Goal: Task Accomplishment & Management: Use online tool/utility

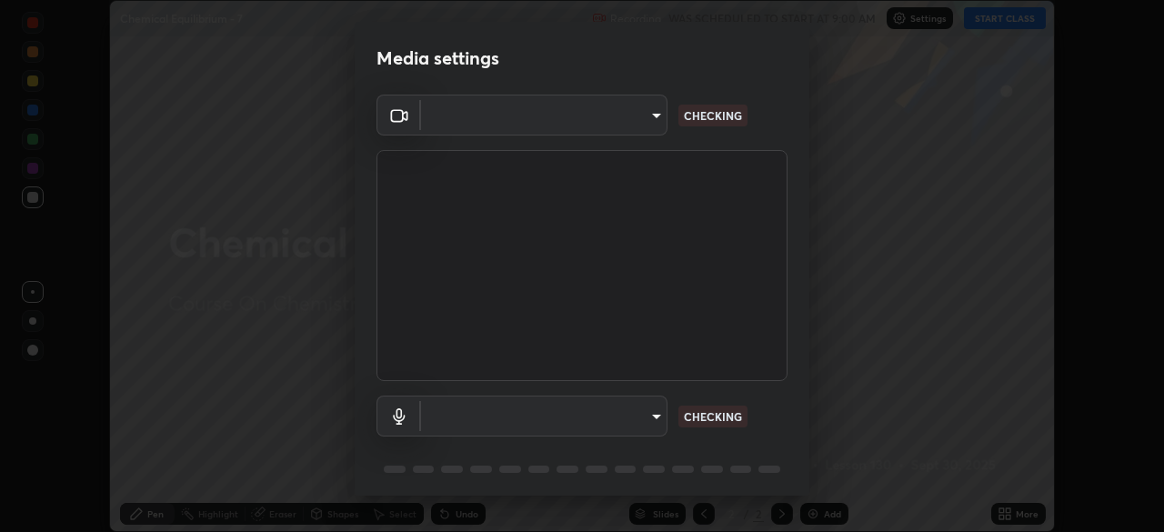
scroll to position [532, 1163]
type input "6c2cbd707de14d6f22ad6aa38dcece7be3c4addb00b53b9d4bb55d2e14cdbb5a"
click at [593, 417] on body "Erase all Chemical Equilibrium - 7 Recording WAS SCHEDULED TO START AT 9:00 AM …" at bounding box center [582, 266] width 1164 height 532
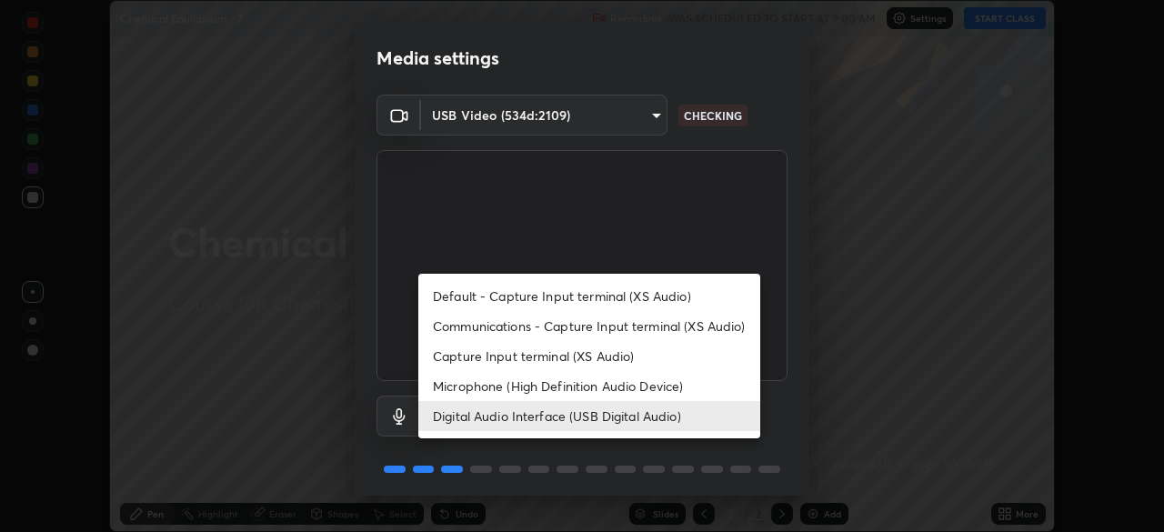
click at [625, 386] on li "Microphone (High Definition Audio Device)" at bounding box center [589, 386] width 342 height 30
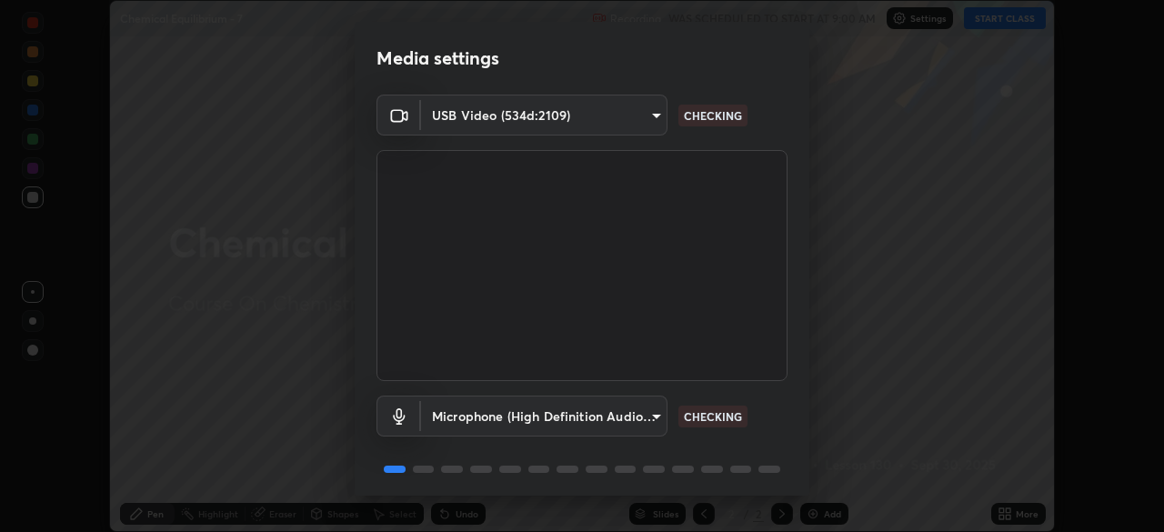
click at [599, 419] on body "Erase all Chemical Equilibrium - 7 Recording WAS SCHEDULED TO START AT 9:00 AM …" at bounding box center [582, 266] width 1164 height 532
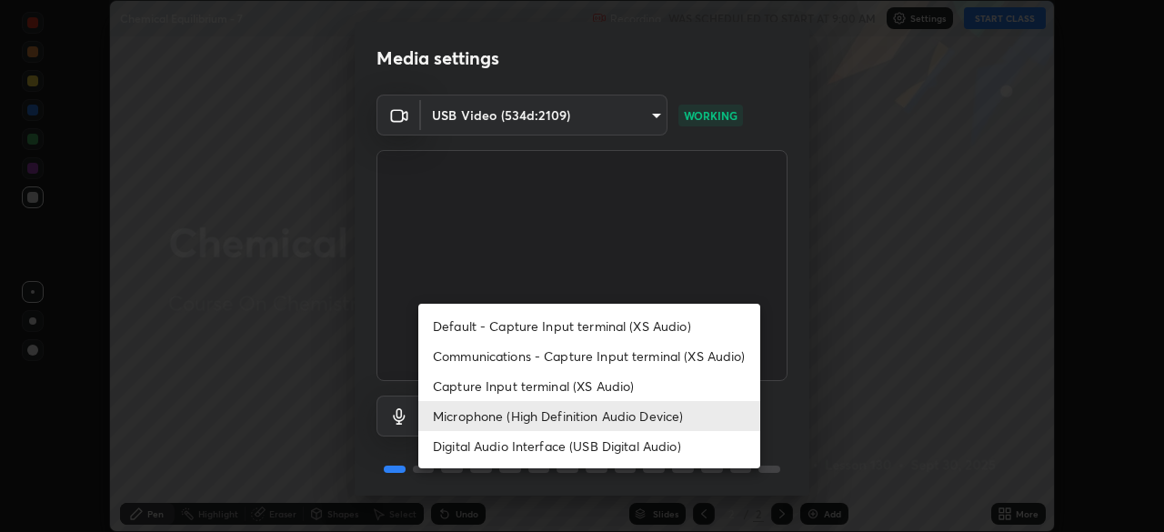
click at [673, 446] on li "Digital Audio Interface (USB Digital Audio)" at bounding box center [589, 446] width 342 height 30
type input "c108463416e0f654911d3f2d5d8dc70540b561df972e8d28c90434f423b2e045"
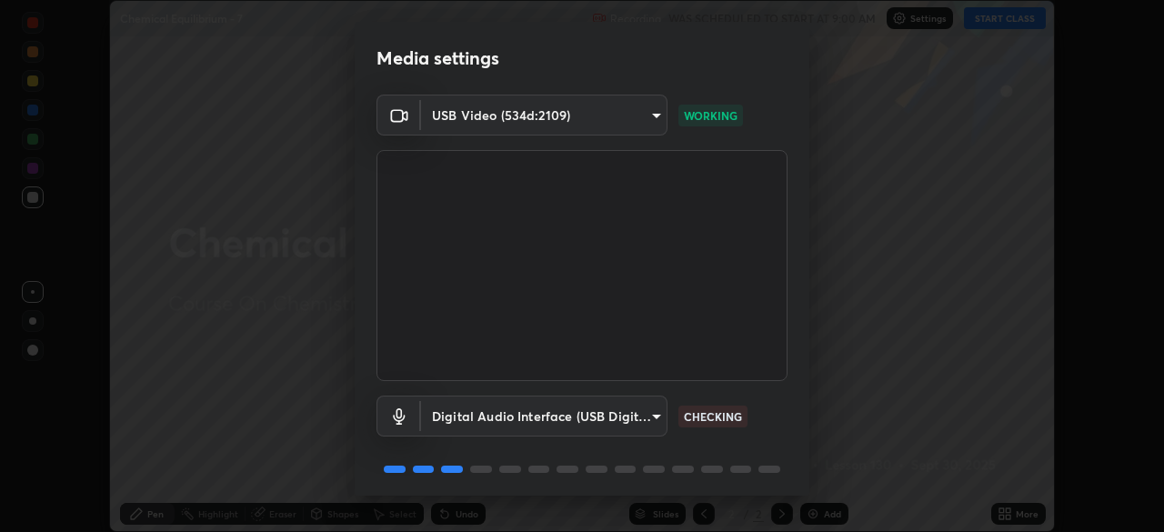
scroll to position [65, 0]
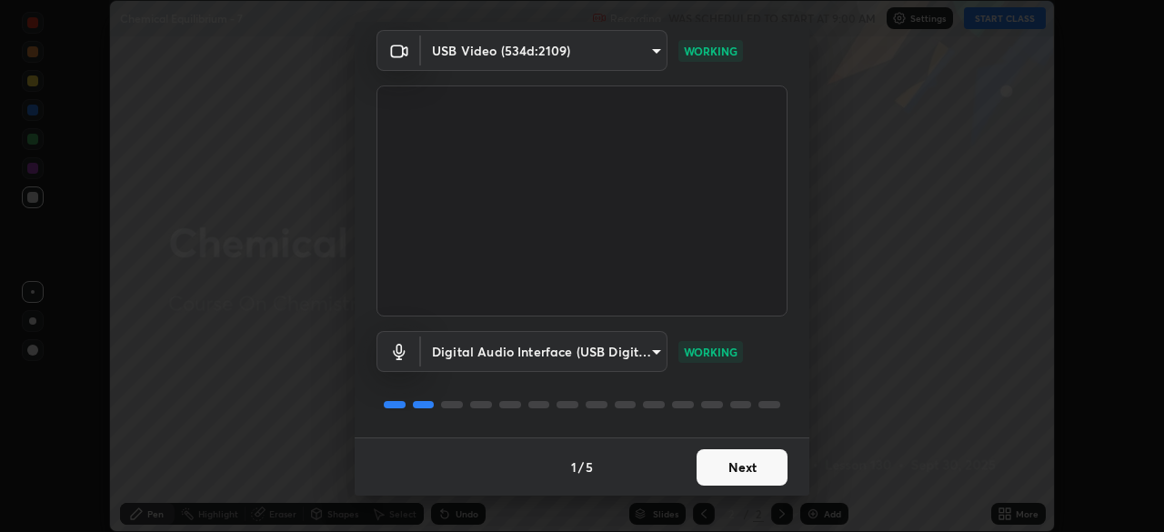
click at [757, 482] on button "Next" at bounding box center [742, 467] width 91 height 36
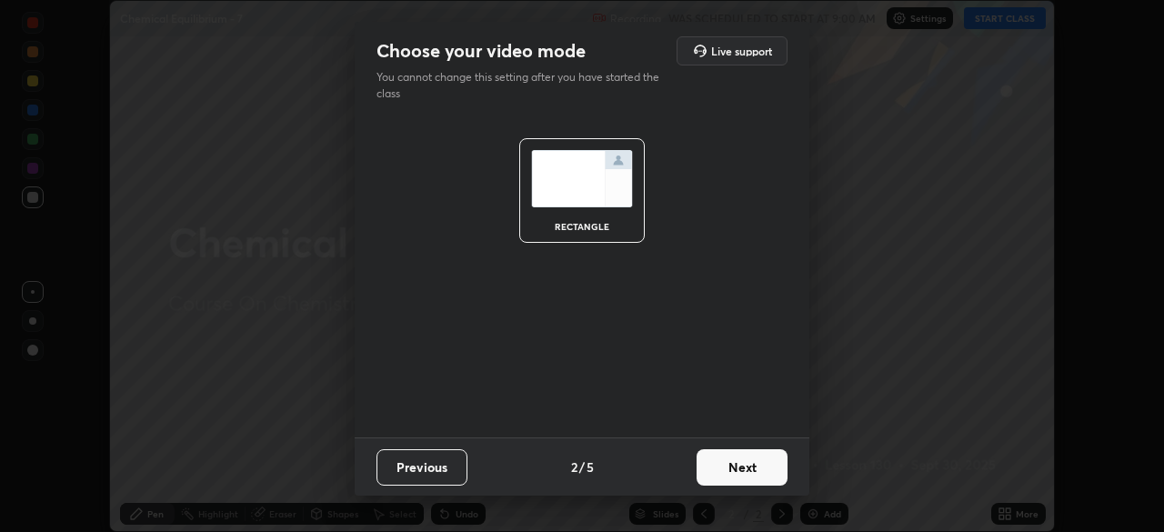
scroll to position [0, 0]
click at [763, 467] on button "Next" at bounding box center [742, 467] width 91 height 36
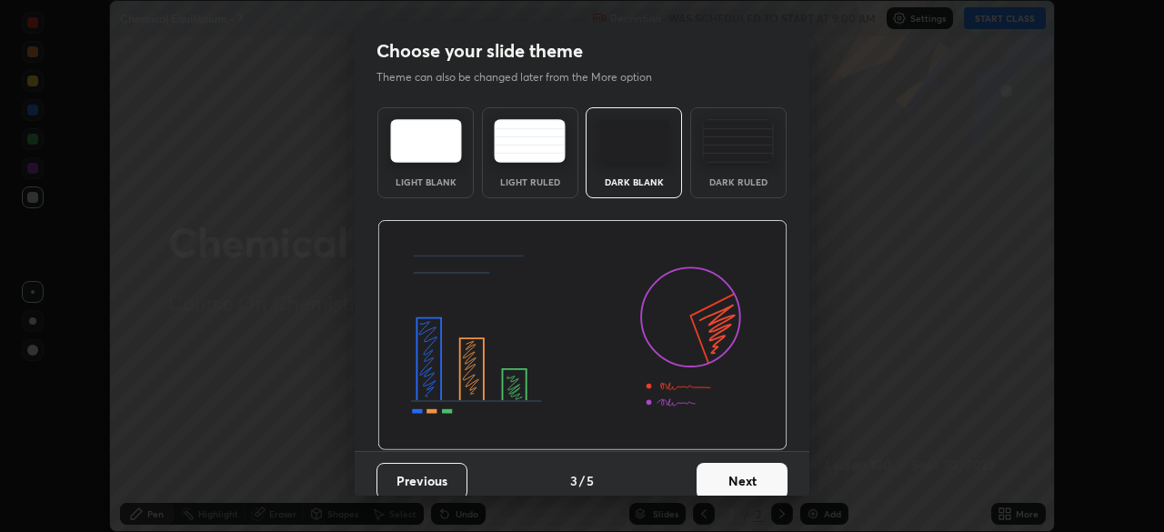
click at [766, 478] on button "Next" at bounding box center [742, 481] width 91 height 36
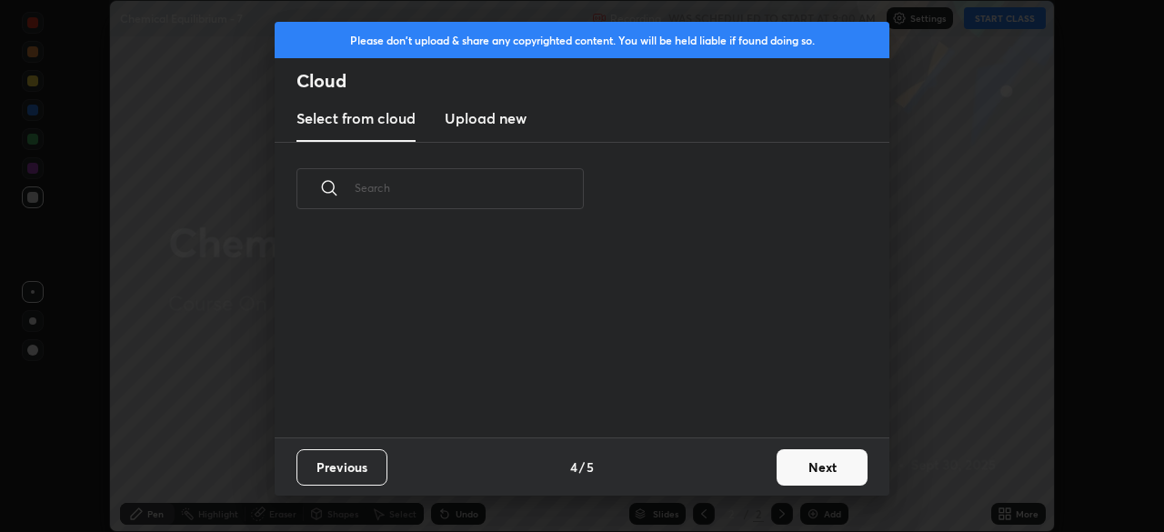
click at [791, 470] on button "Next" at bounding box center [822, 467] width 91 height 36
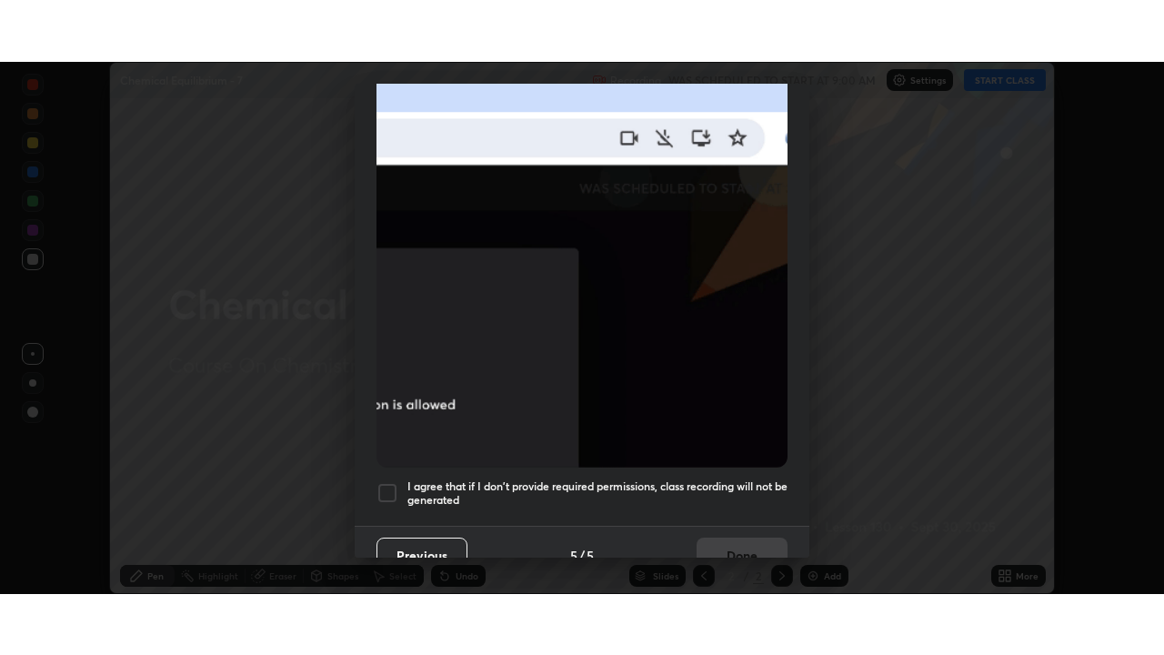
scroll to position [436, 0]
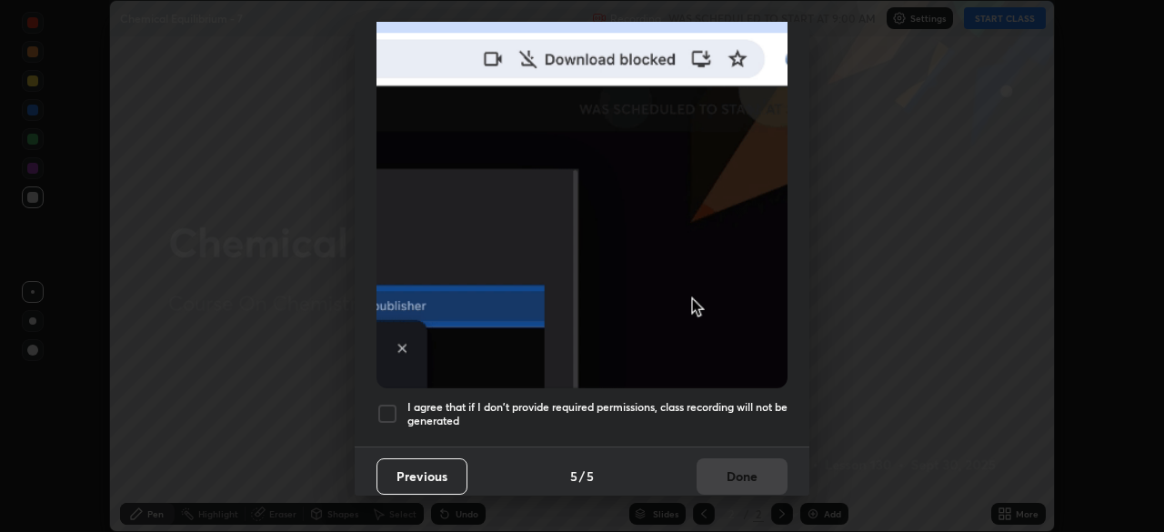
click at [715, 407] on h5 "I agree that if I don't provide required permissions, class recording will not …" at bounding box center [597, 414] width 380 height 28
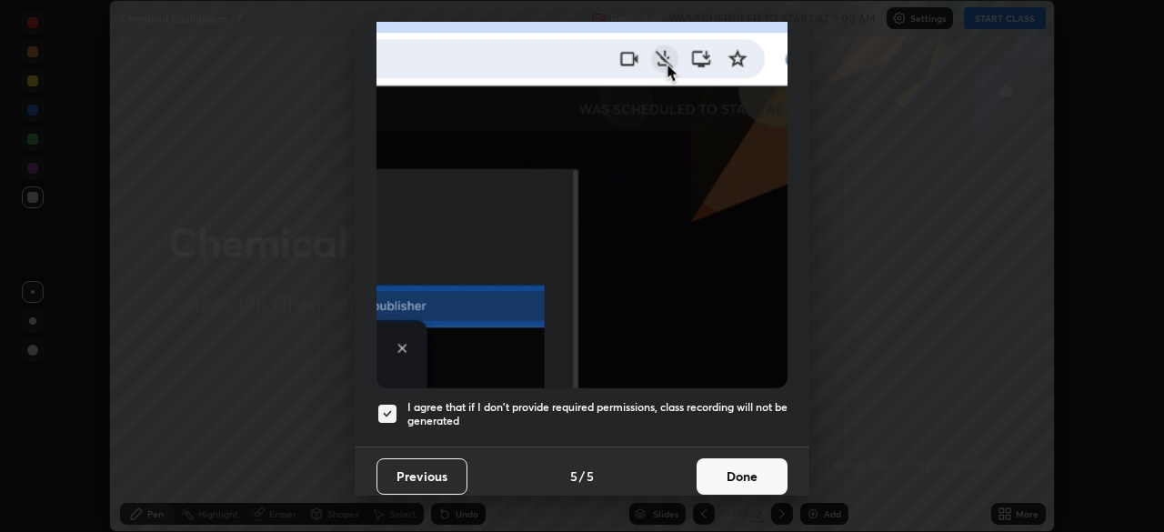
click at [737, 466] on button "Done" at bounding box center [742, 476] width 91 height 36
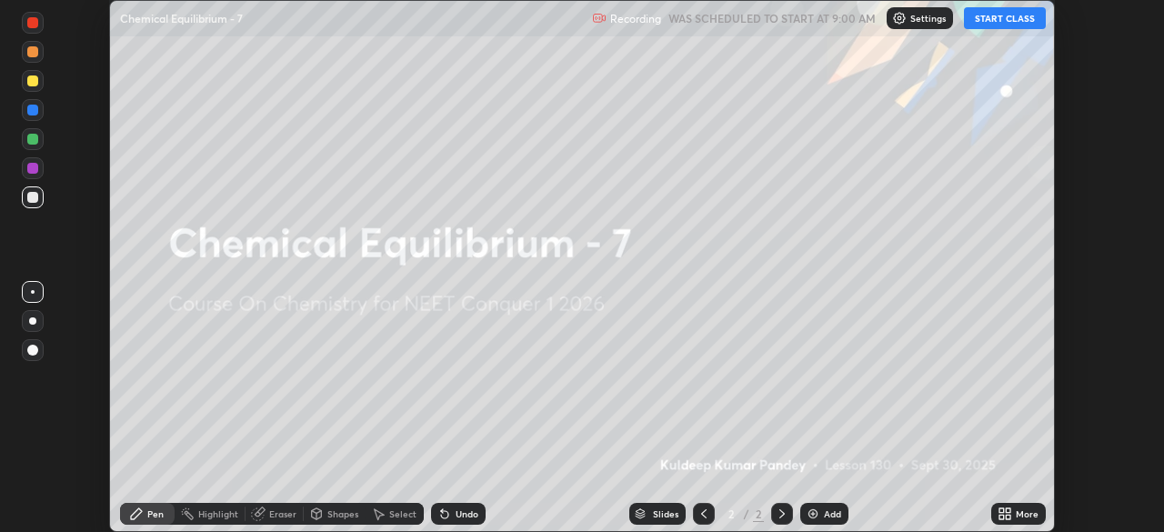
click at [999, 20] on button "START CLASS" at bounding box center [1005, 18] width 82 height 22
click at [1032, 520] on div "More" at bounding box center [1018, 514] width 55 height 22
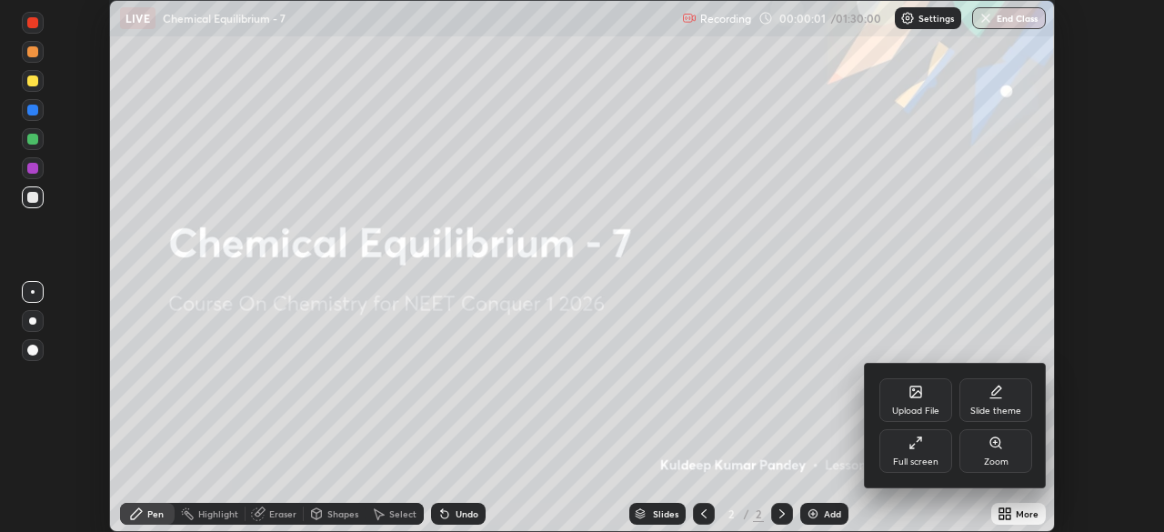
click at [938, 457] on div "Full screen" at bounding box center [915, 461] width 45 height 9
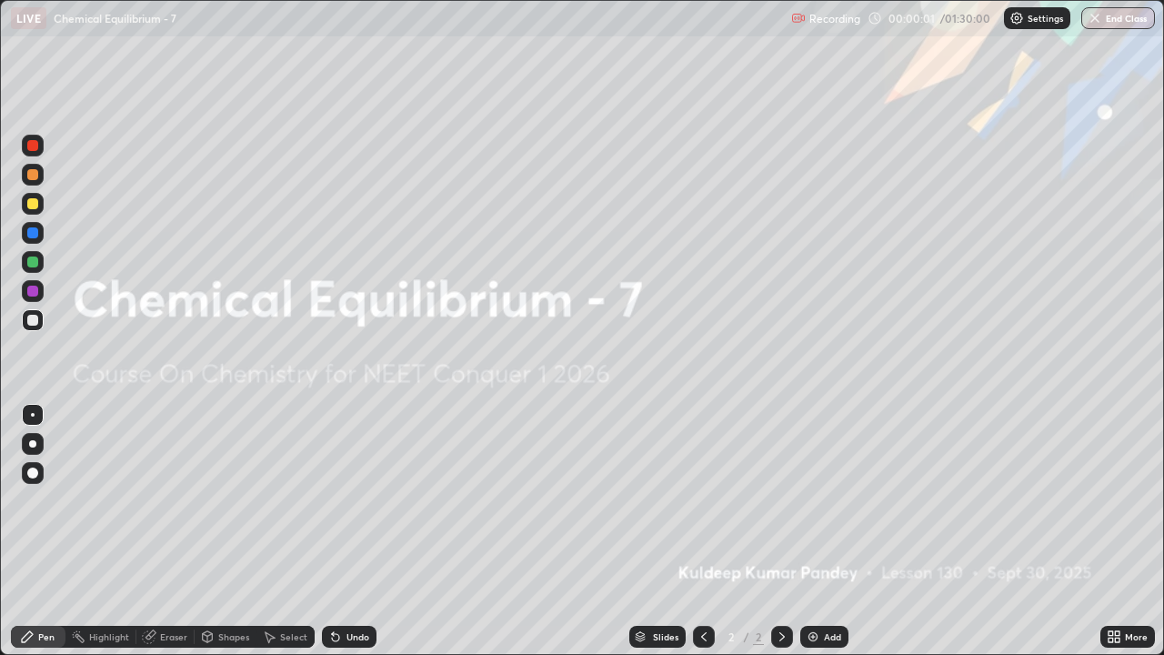
scroll to position [655, 1164]
click at [815, 531] on img at bounding box center [813, 636] width 15 height 15
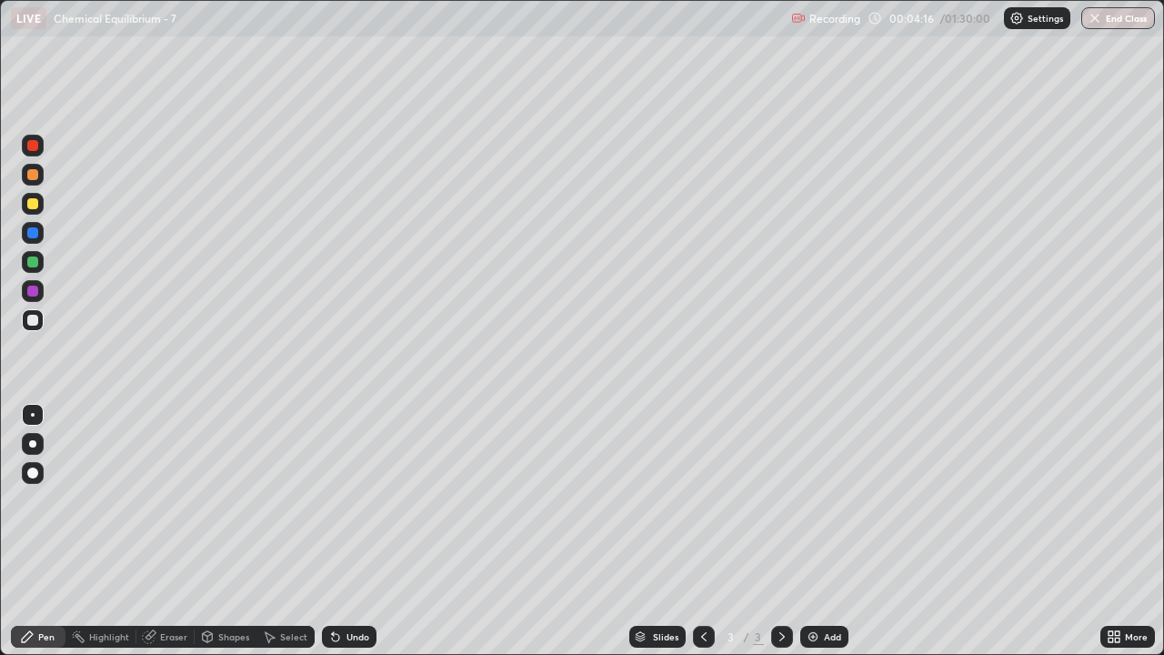
click at [807, 531] on img at bounding box center [813, 636] width 15 height 15
click at [809, 531] on img at bounding box center [813, 636] width 15 height 15
click at [814, 531] on img at bounding box center [813, 636] width 15 height 15
click at [815, 531] on img at bounding box center [813, 636] width 15 height 15
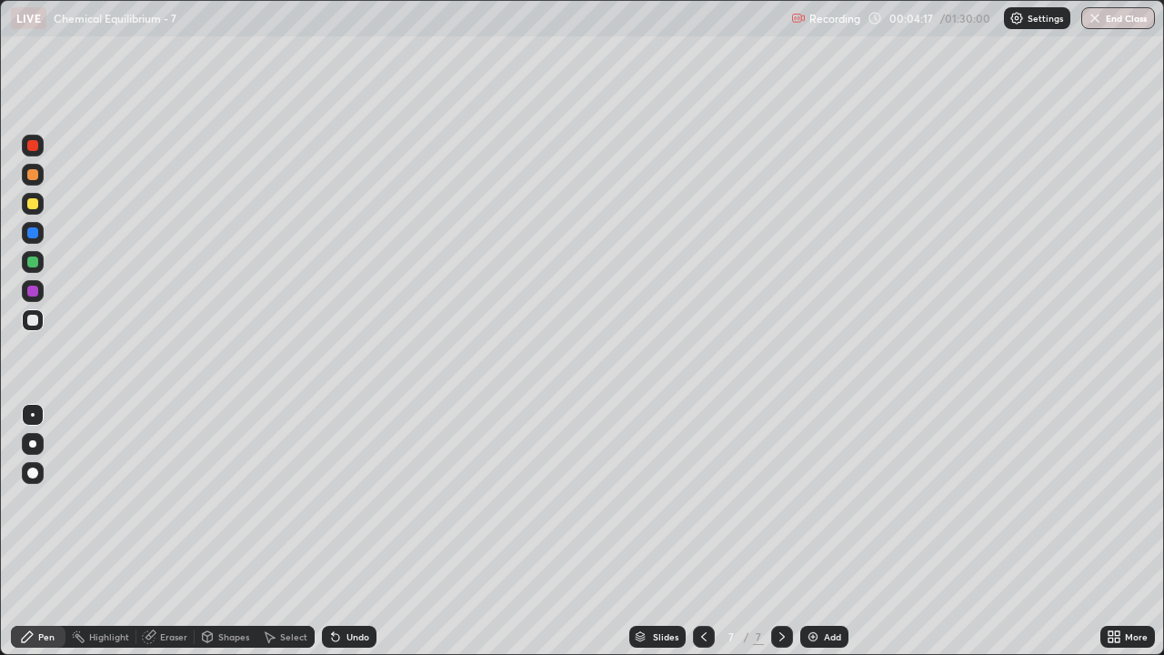
click at [817, 531] on img at bounding box center [813, 636] width 15 height 15
click at [814, 531] on img at bounding box center [813, 636] width 15 height 15
click at [817, 531] on img at bounding box center [813, 636] width 15 height 15
click at [818, 531] on div "Add" at bounding box center [824, 637] width 48 height 22
click at [819, 531] on div "Add" at bounding box center [824, 637] width 48 height 22
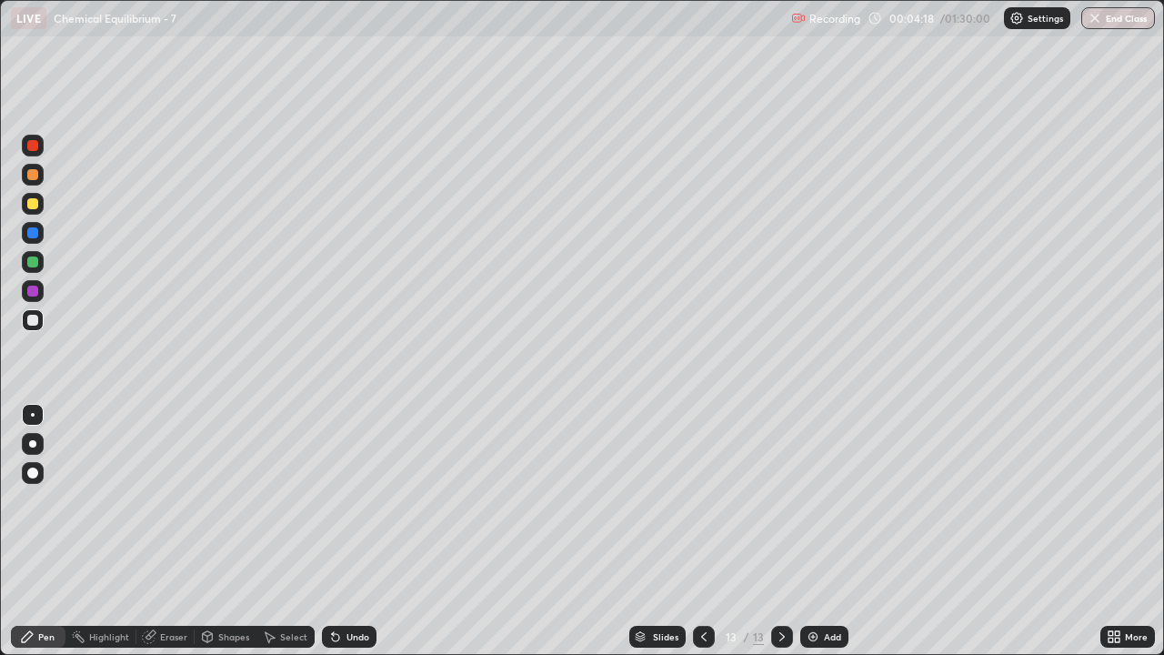
click at [820, 531] on div "Add" at bounding box center [824, 637] width 48 height 22
click at [821, 531] on div "Add" at bounding box center [824, 637] width 48 height 22
click at [819, 531] on div "Add" at bounding box center [824, 637] width 48 height 22
click at [817, 531] on img at bounding box center [813, 636] width 15 height 15
click at [810, 531] on img at bounding box center [813, 636] width 15 height 15
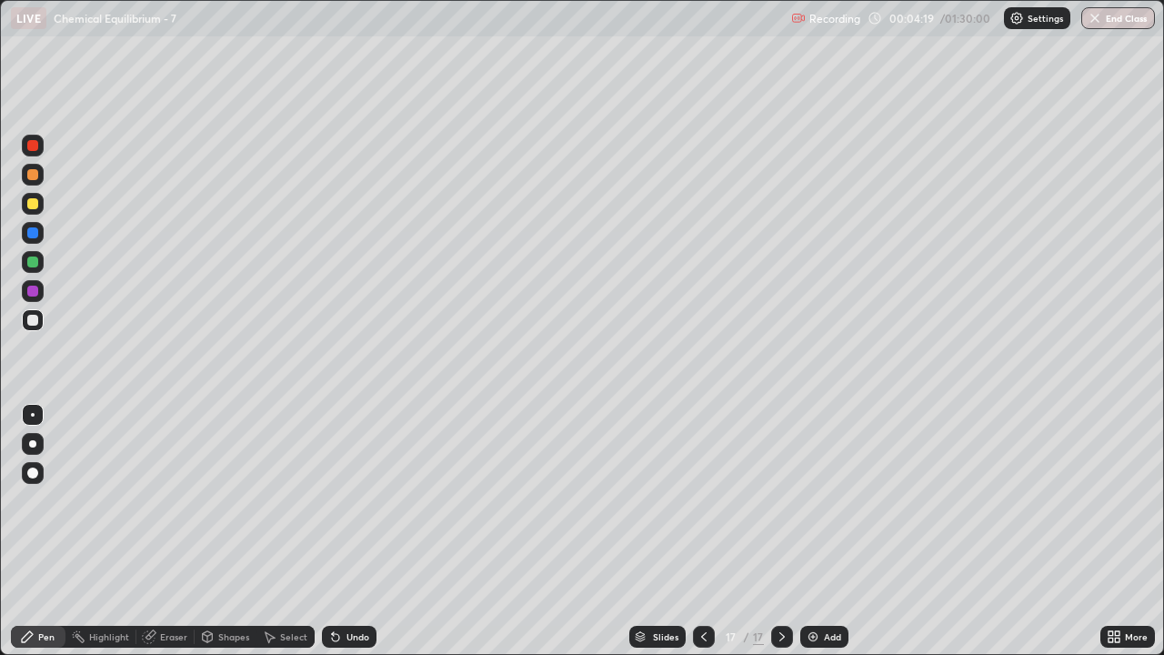
click at [813, 531] on img at bounding box center [813, 636] width 15 height 15
click at [812, 531] on img at bounding box center [814, 636] width 15 height 15
click at [812, 531] on img at bounding box center [813, 636] width 15 height 15
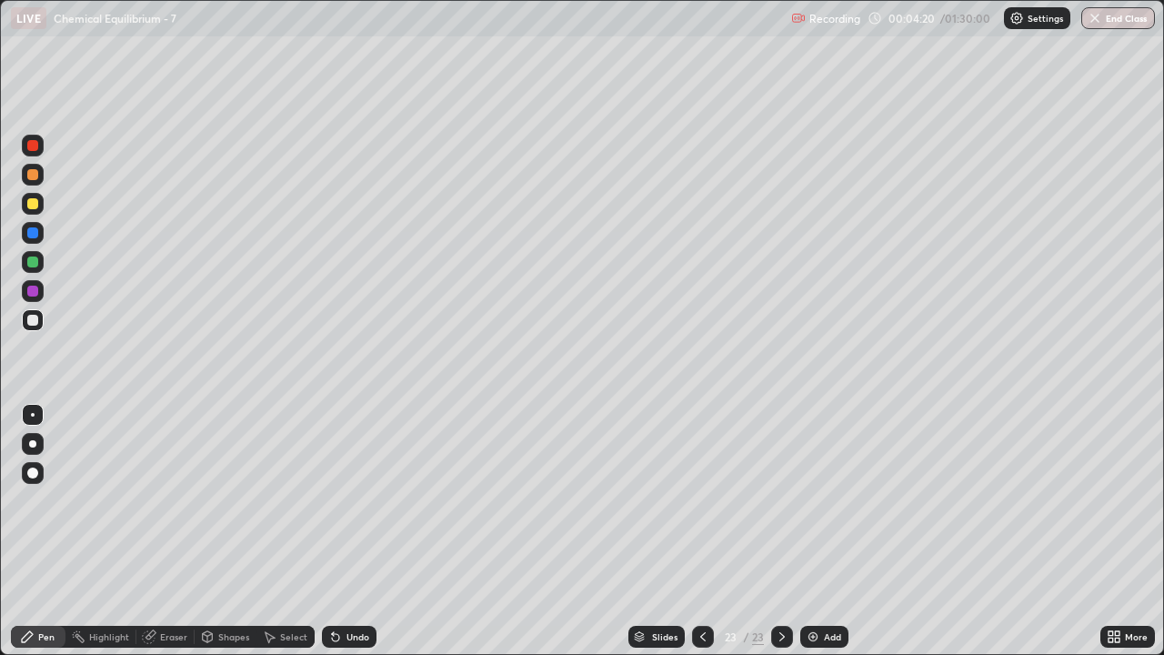
click at [813, 531] on img at bounding box center [813, 636] width 15 height 15
click at [814, 531] on img at bounding box center [813, 636] width 15 height 15
click at [810, 531] on img at bounding box center [813, 636] width 15 height 15
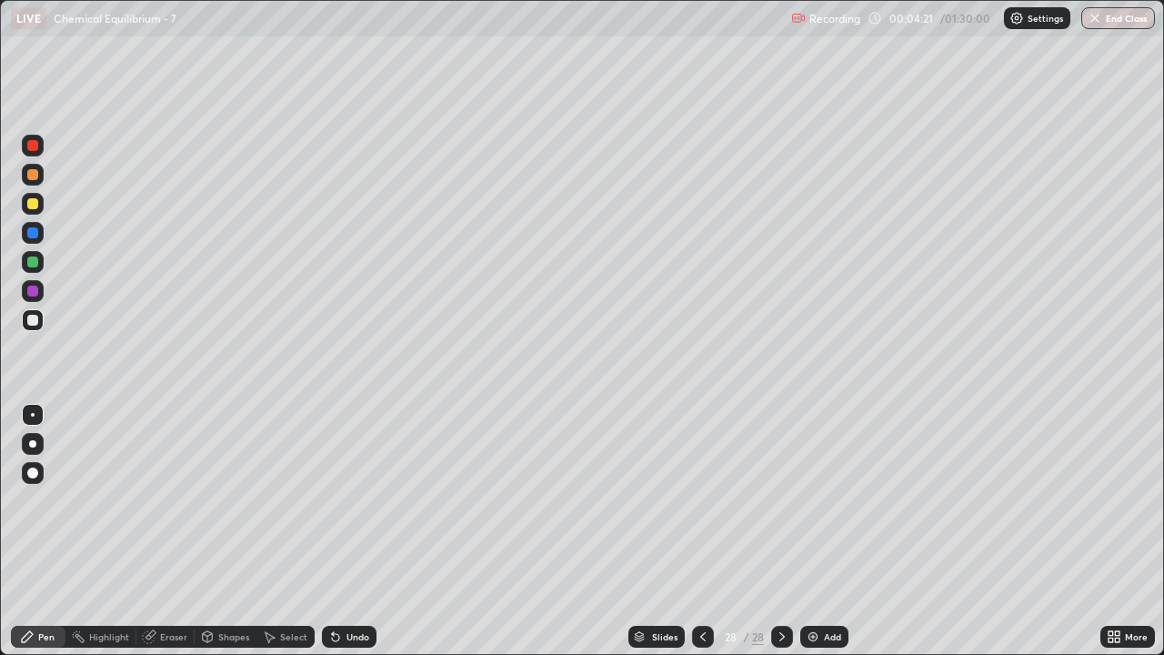
click at [813, 531] on img at bounding box center [813, 636] width 15 height 15
click at [812, 531] on img at bounding box center [813, 636] width 15 height 15
click at [814, 531] on img at bounding box center [814, 636] width 15 height 15
click at [807, 531] on img at bounding box center [813, 636] width 15 height 15
click at [702, 531] on icon at bounding box center [703, 636] width 15 height 15
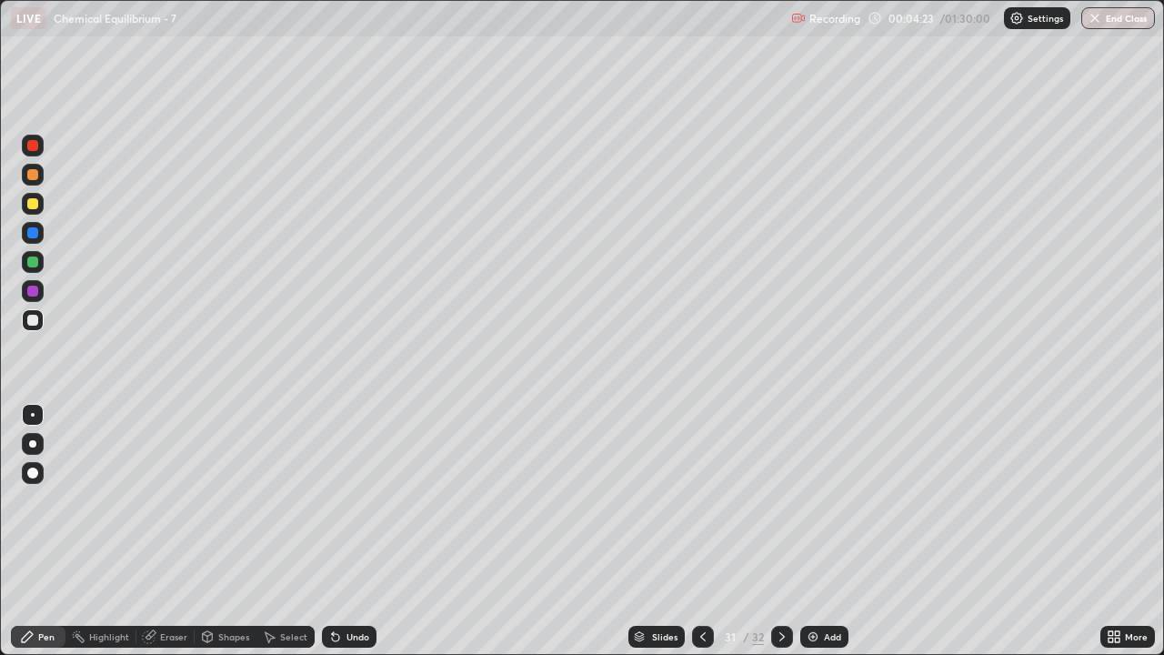
click at [701, 531] on icon at bounding box center [703, 636] width 15 height 15
click at [703, 531] on icon at bounding box center [703, 636] width 15 height 15
click at [700, 531] on icon at bounding box center [702, 636] width 5 height 9
click at [701, 531] on icon at bounding box center [703, 636] width 15 height 15
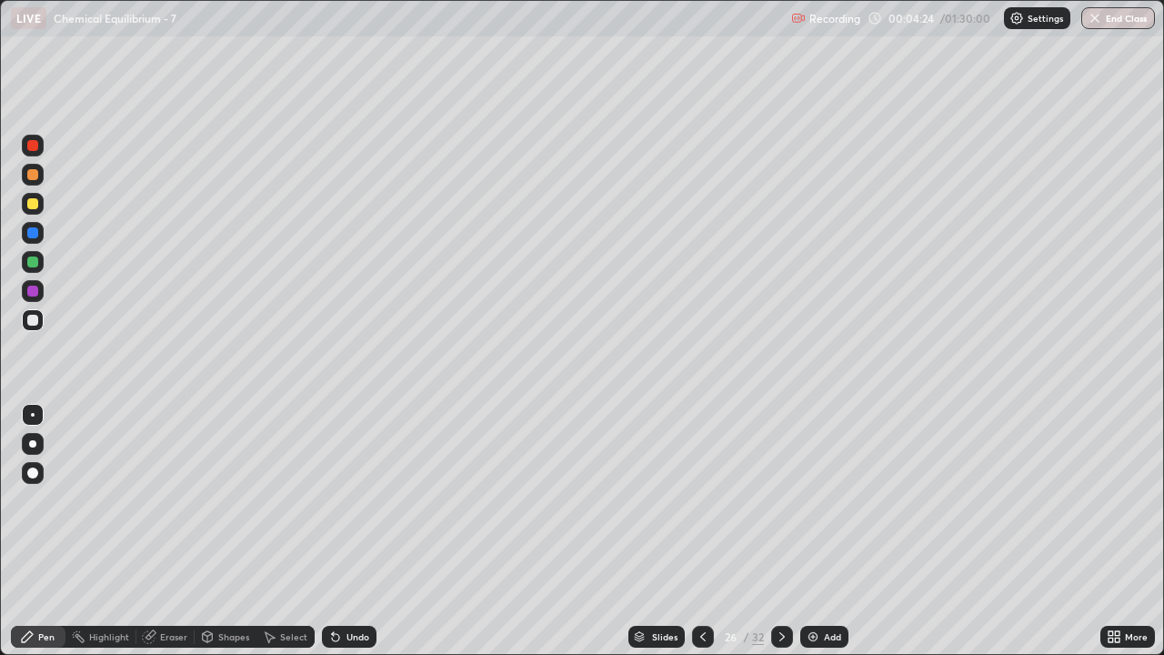
click at [701, 531] on icon at bounding box center [703, 636] width 15 height 15
click at [698, 531] on icon at bounding box center [703, 636] width 15 height 15
click at [700, 531] on icon at bounding box center [703, 636] width 15 height 15
click at [699, 531] on icon at bounding box center [703, 636] width 15 height 15
click at [701, 531] on icon at bounding box center [703, 636] width 15 height 15
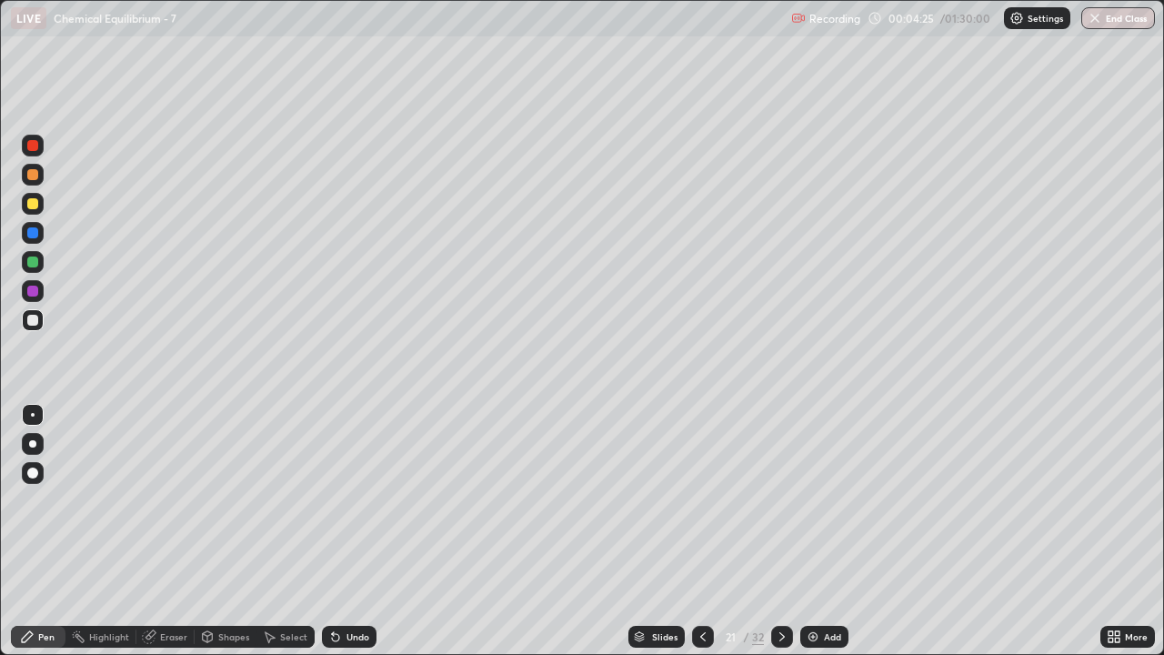
click at [699, 531] on icon at bounding box center [703, 636] width 15 height 15
click at [701, 531] on icon at bounding box center [703, 636] width 15 height 15
click at [700, 531] on icon at bounding box center [703, 636] width 15 height 15
click at [703, 531] on icon at bounding box center [702, 636] width 5 height 9
click at [698, 531] on icon at bounding box center [703, 636] width 15 height 15
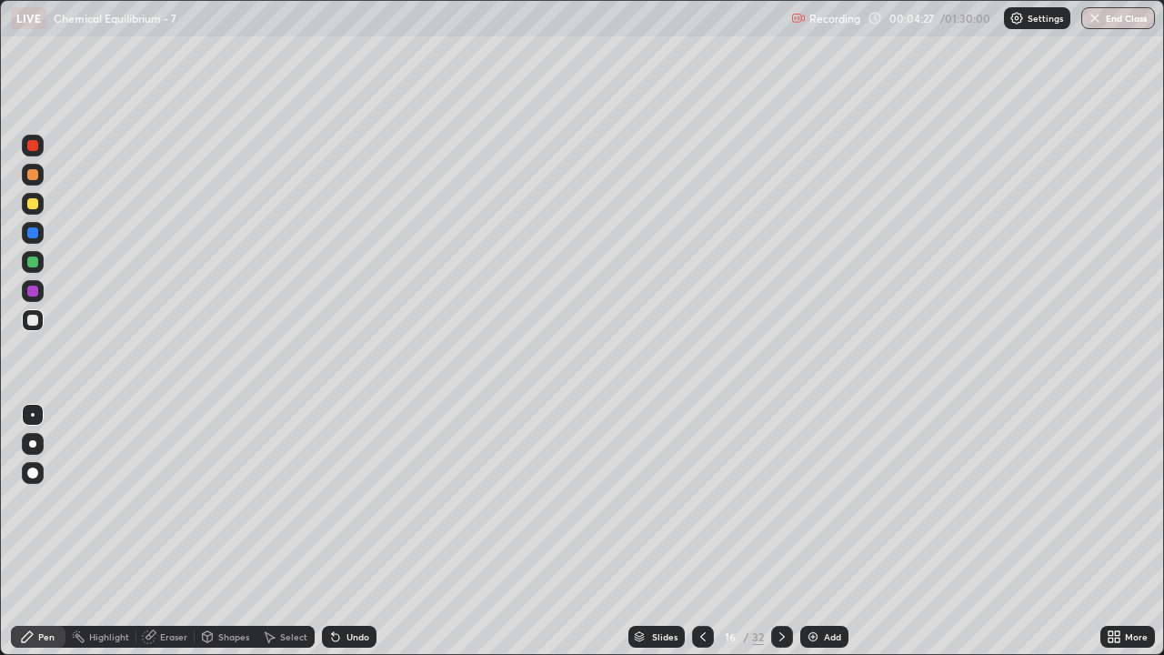
click at [699, 531] on icon at bounding box center [703, 636] width 15 height 15
click at [700, 531] on icon at bounding box center [703, 636] width 15 height 15
click at [702, 531] on icon at bounding box center [703, 636] width 15 height 15
click at [700, 531] on icon at bounding box center [702, 636] width 5 height 9
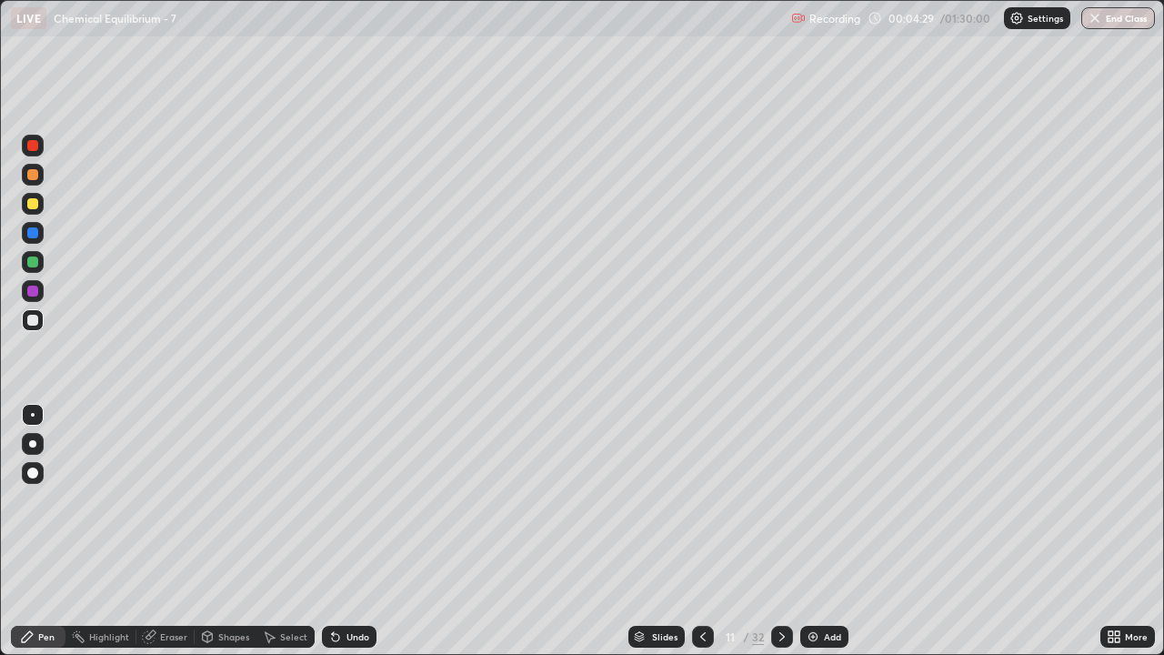
click at [701, 531] on icon at bounding box center [703, 636] width 15 height 15
click at [703, 531] on icon at bounding box center [703, 636] width 15 height 15
click at [700, 531] on icon at bounding box center [703, 636] width 15 height 15
click at [702, 531] on icon at bounding box center [703, 636] width 15 height 15
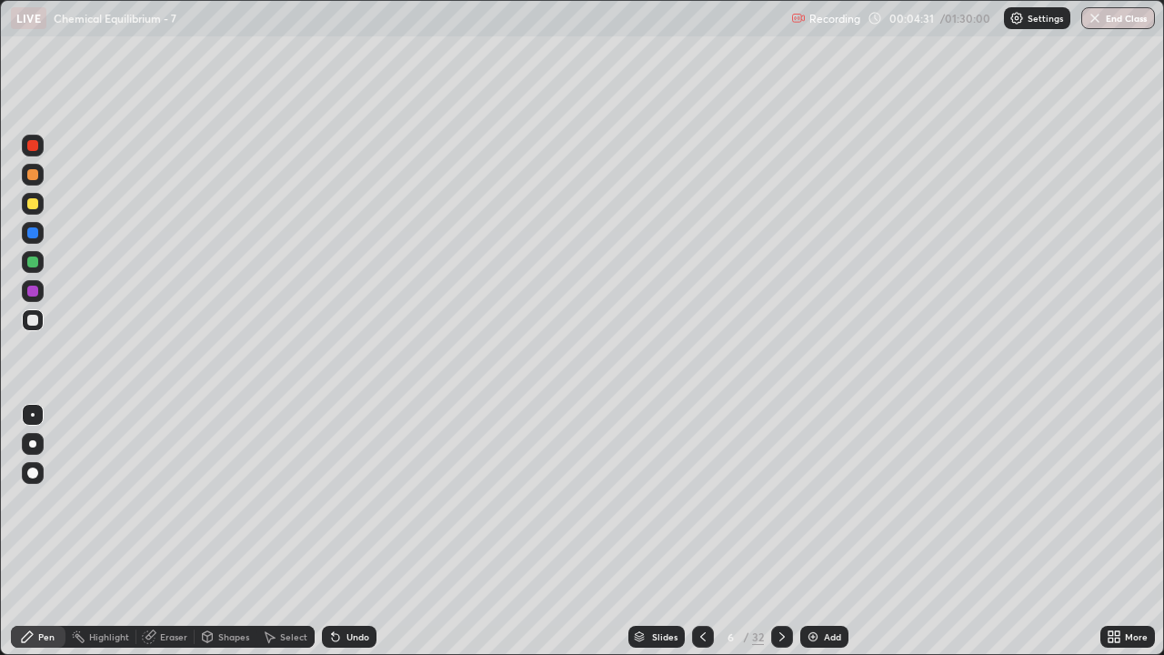
click at [700, 531] on icon at bounding box center [702, 636] width 5 height 9
click at [35, 445] on div at bounding box center [32, 443] width 7 height 7
click at [33, 325] on div at bounding box center [32, 320] width 11 height 11
click at [176, 531] on div "Eraser" at bounding box center [173, 636] width 27 height 9
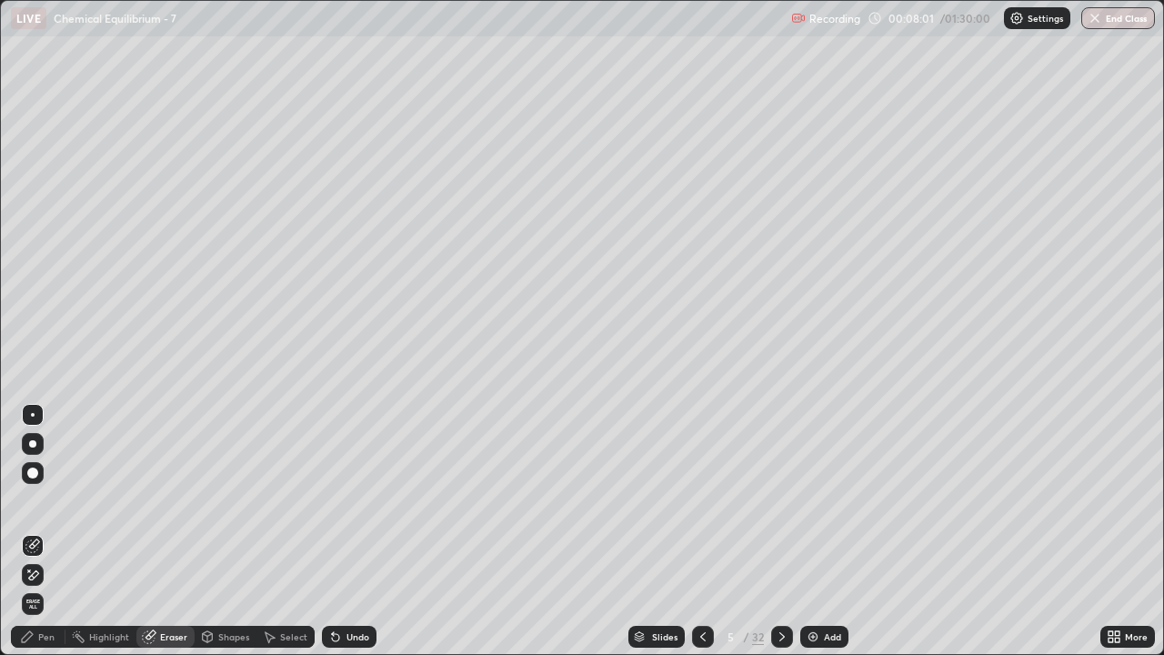
click at [50, 531] on div "Pen" at bounding box center [46, 636] width 16 height 9
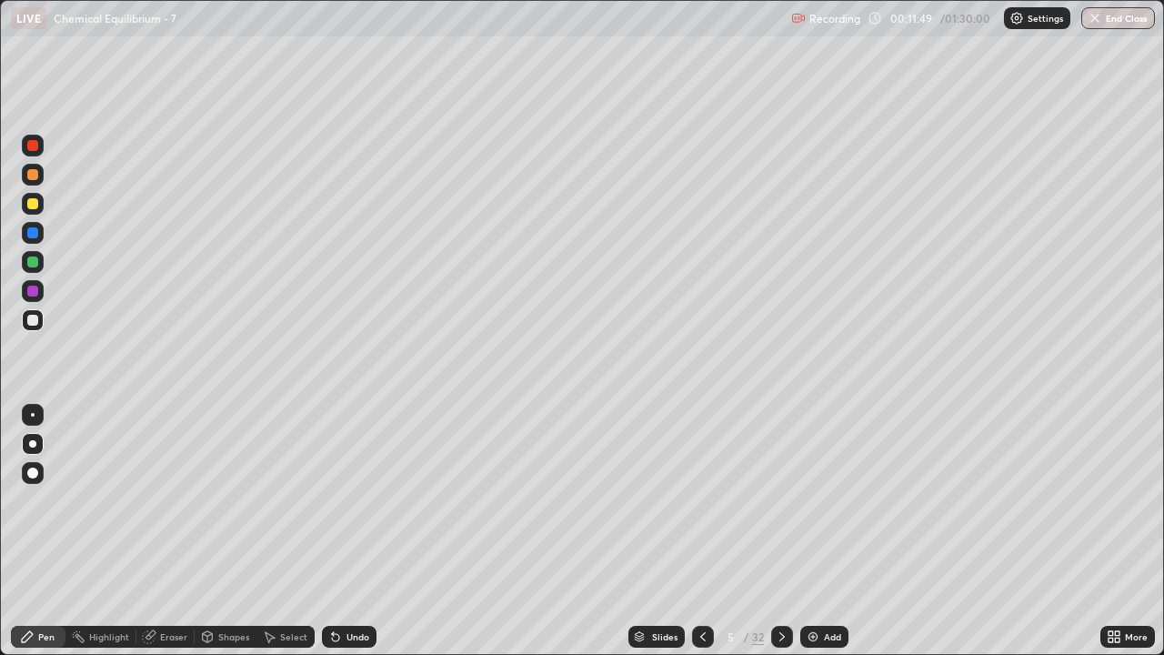
click at [165, 531] on div "Eraser" at bounding box center [173, 636] width 27 height 9
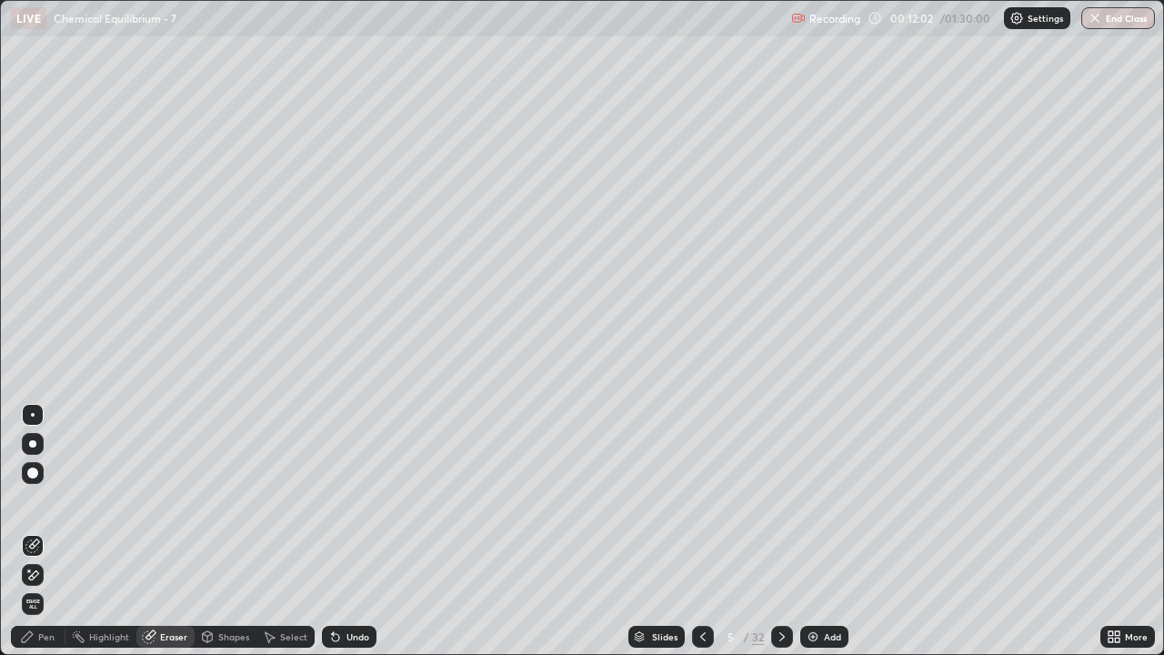
click at [52, 531] on div "Pen" at bounding box center [46, 636] width 16 height 9
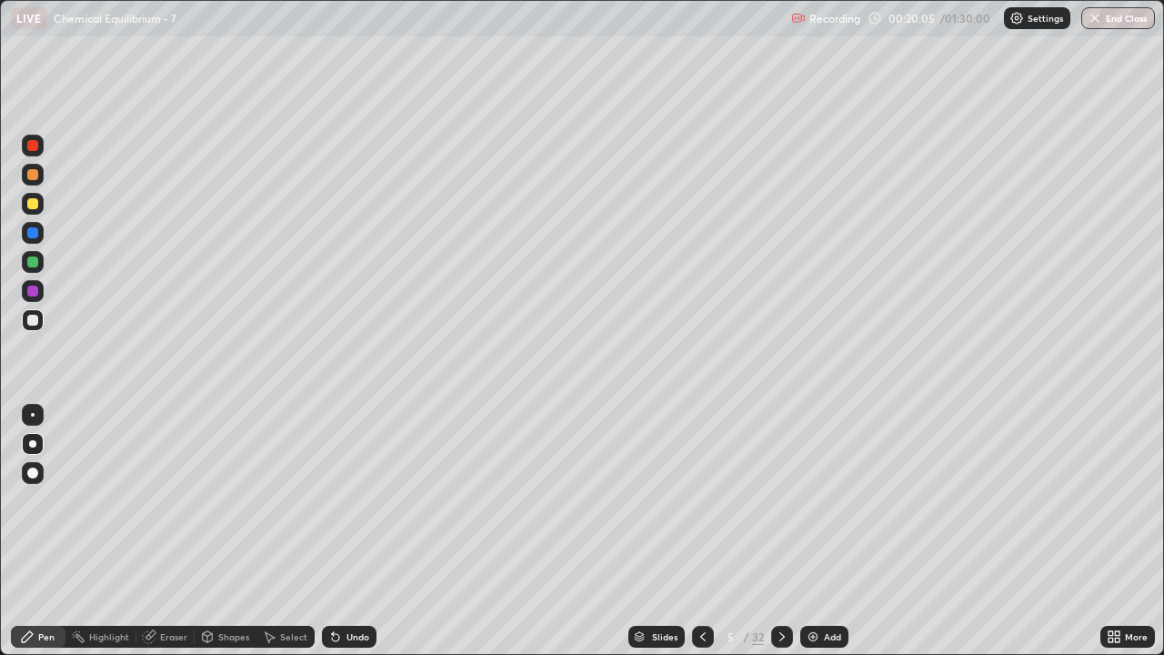
click at [785, 531] on icon at bounding box center [782, 636] width 15 height 15
click at [782, 531] on icon at bounding box center [782, 636] width 15 height 15
click at [179, 531] on div "Eraser" at bounding box center [173, 636] width 27 height 9
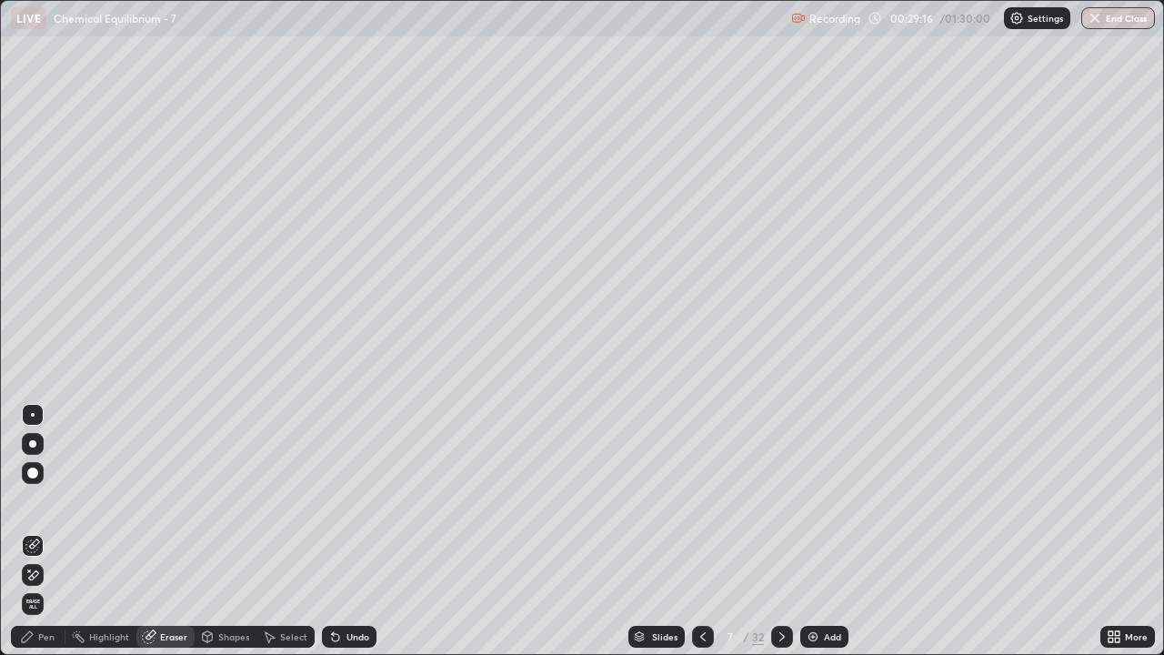
click at [46, 531] on div "Pen" at bounding box center [46, 636] width 16 height 9
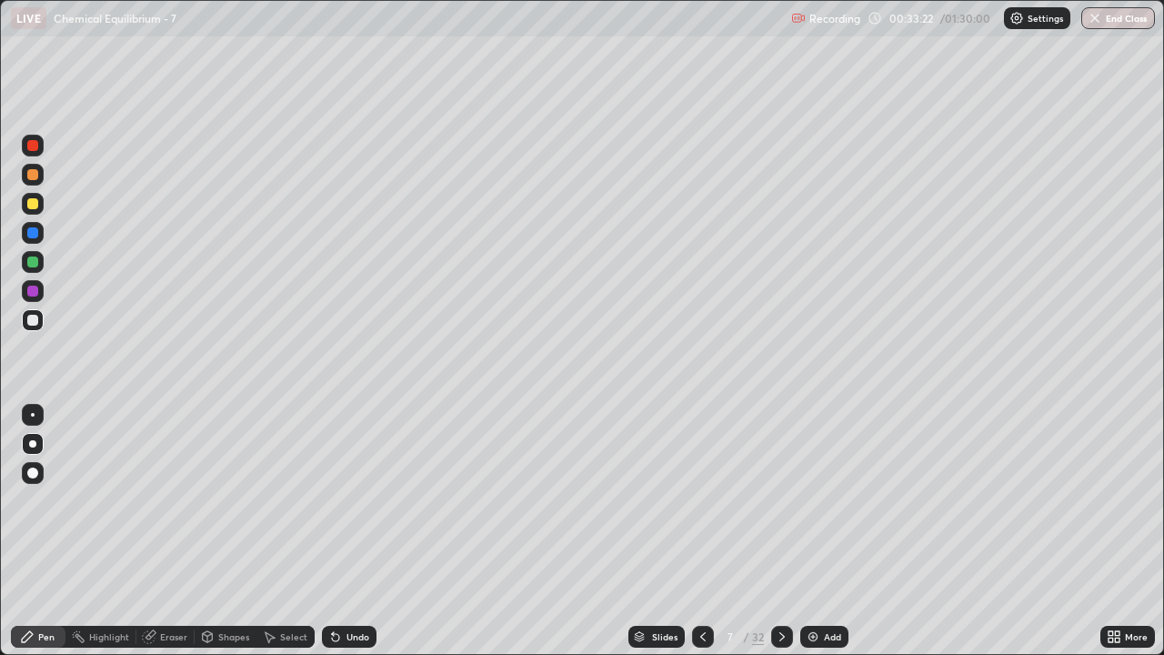
click at [780, 531] on icon at bounding box center [782, 636] width 15 height 15
click at [783, 531] on icon at bounding box center [782, 636] width 15 height 15
click at [179, 531] on div "Eraser" at bounding box center [173, 636] width 27 height 9
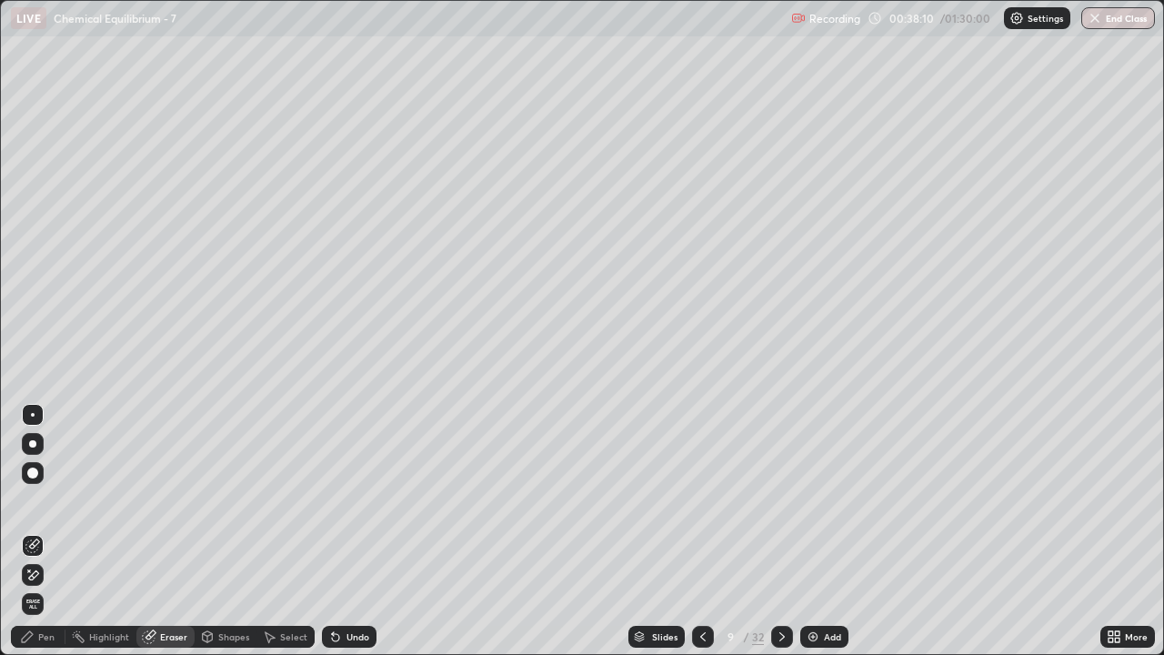
click at [51, 531] on div "Pen" at bounding box center [46, 636] width 16 height 9
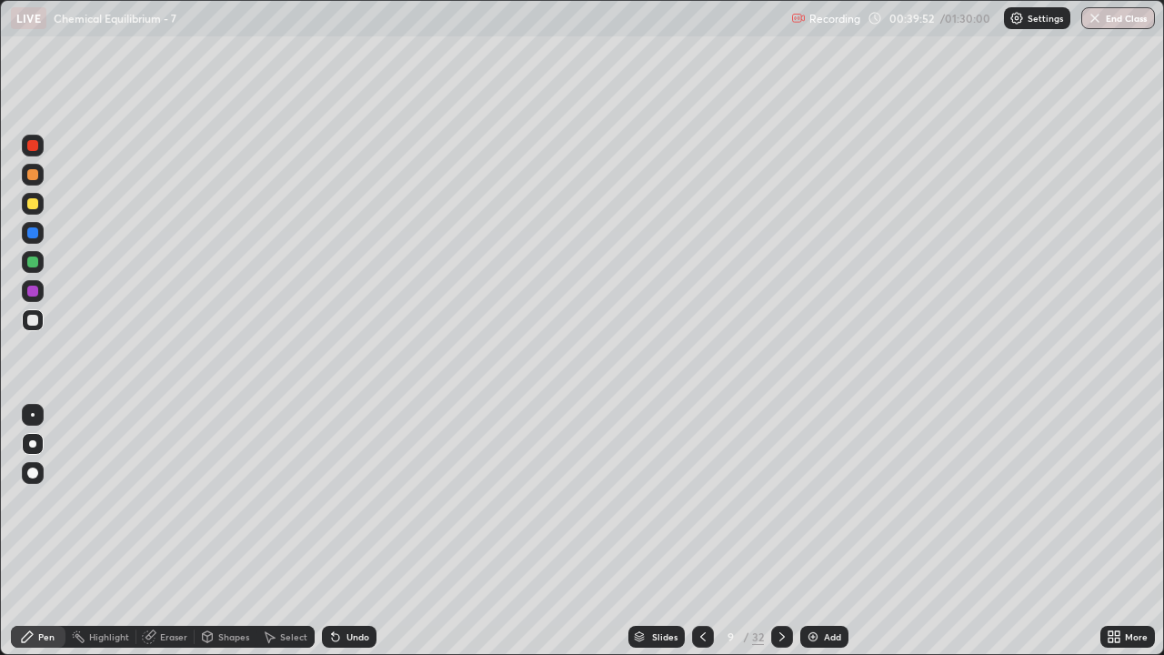
click at [166, 531] on div "Eraser" at bounding box center [173, 636] width 27 height 9
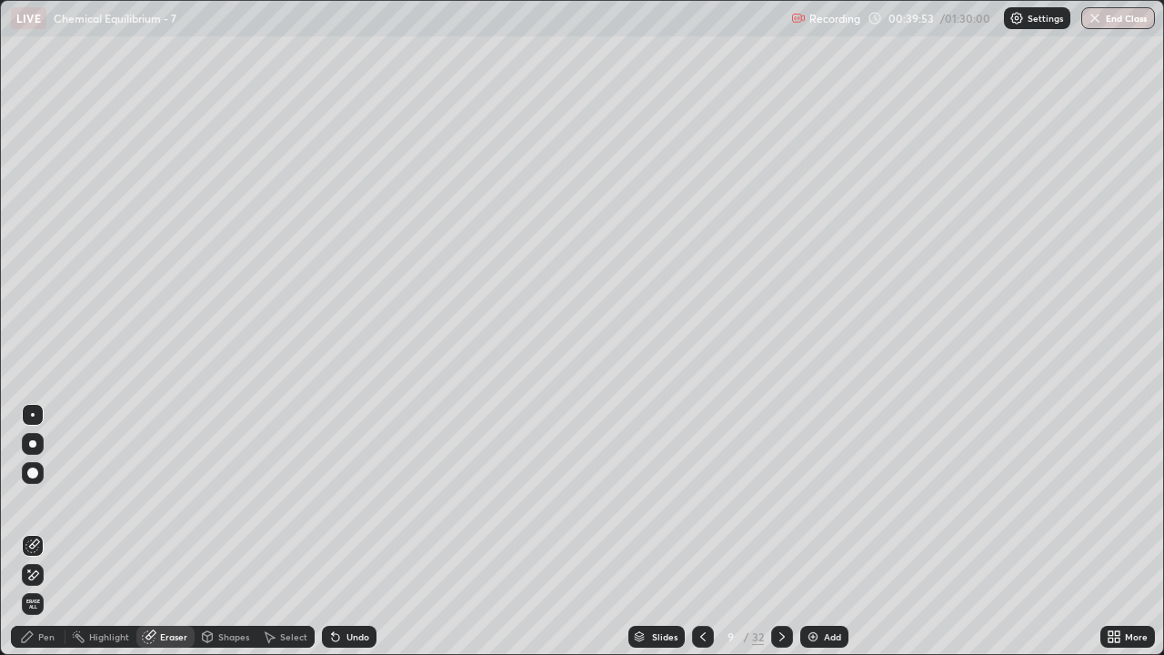
click at [56, 531] on div "Pen" at bounding box center [38, 637] width 55 height 22
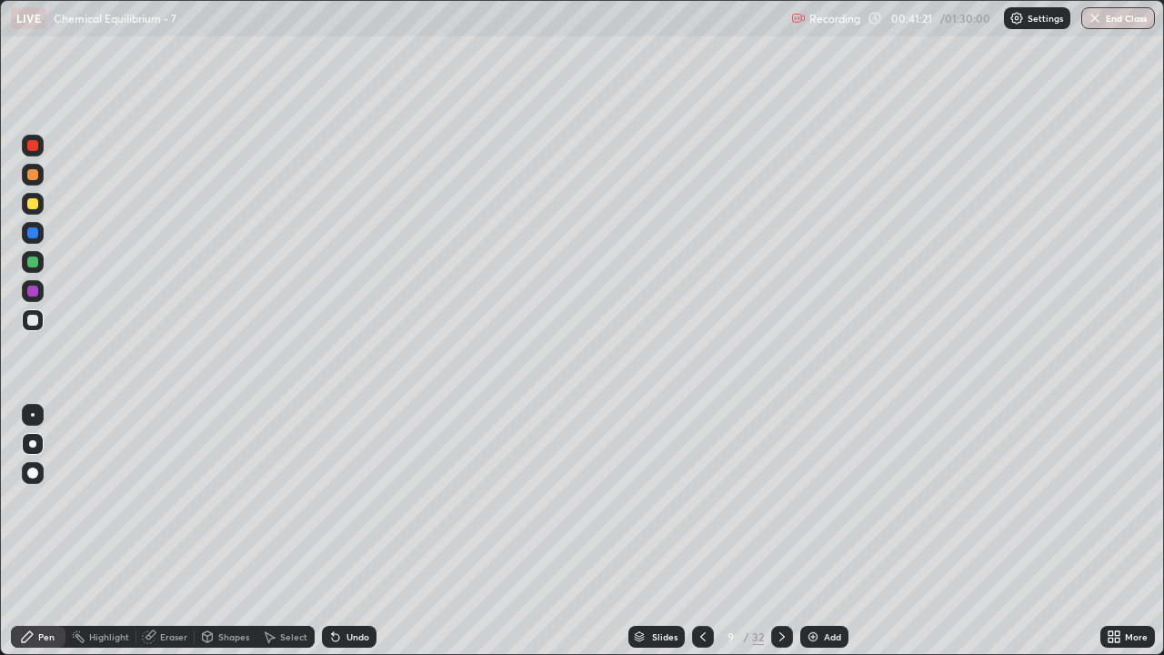
click at [781, 531] on icon at bounding box center [782, 636] width 15 height 15
click at [706, 531] on icon at bounding box center [703, 636] width 15 height 15
click at [783, 531] on icon at bounding box center [782, 636] width 15 height 15
click at [708, 531] on div at bounding box center [703, 637] width 22 height 22
click at [783, 531] on icon at bounding box center [782, 636] width 15 height 15
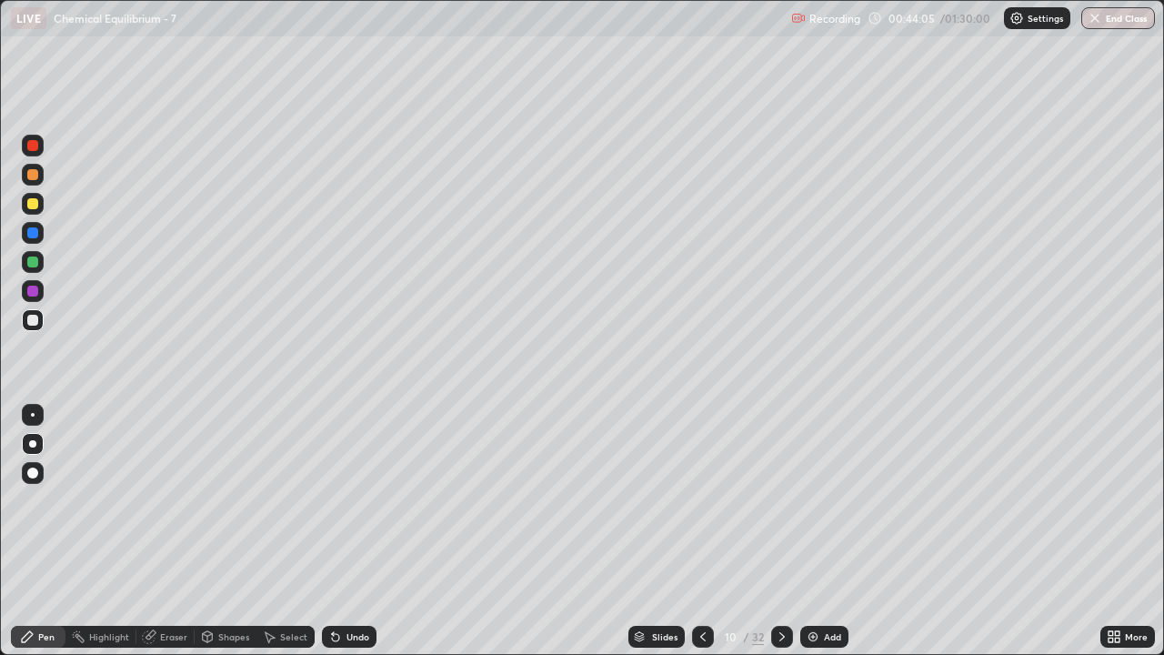
click at [700, 531] on icon at bounding box center [703, 636] width 15 height 15
click at [777, 531] on icon at bounding box center [782, 636] width 15 height 15
click at [801, 531] on div "Add" at bounding box center [824, 637] width 48 height 22
click at [723, 531] on div "11" at bounding box center [730, 636] width 18 height 11
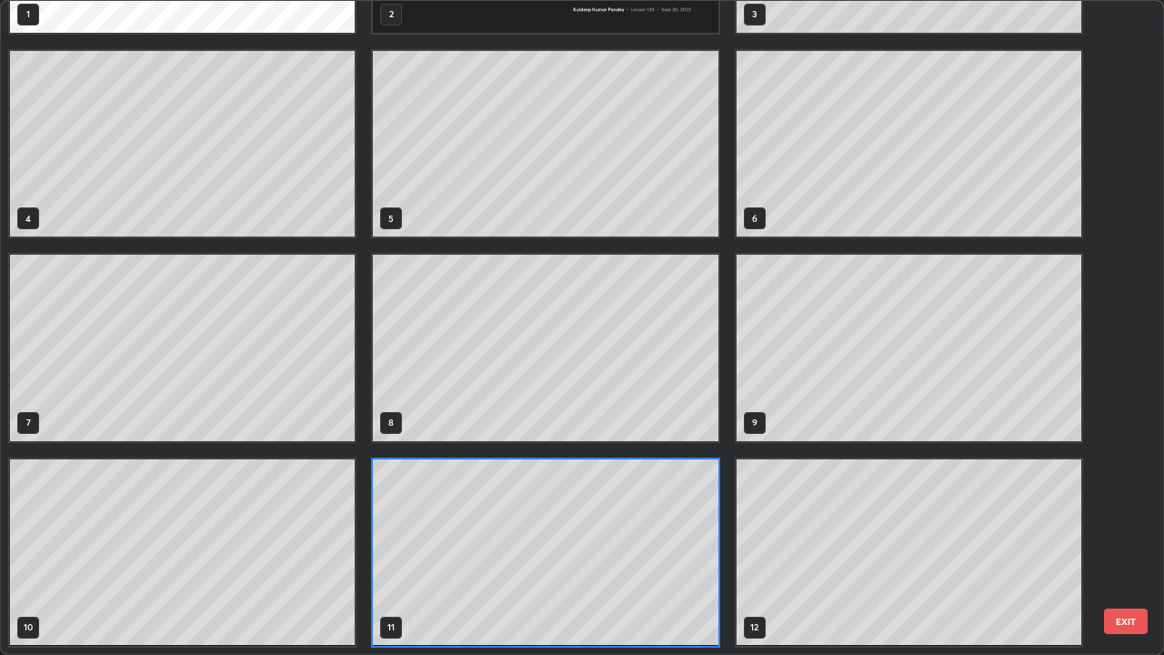
scroll to position [647, 1153]
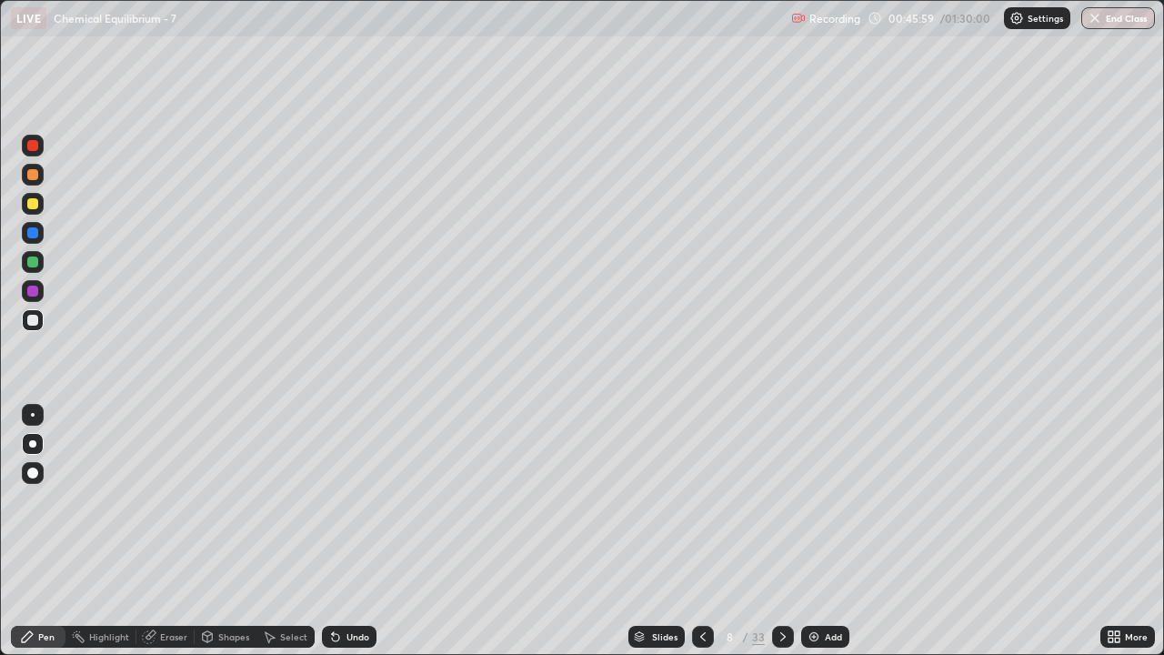
click at [177, 531] on div "Eraser" at bounding box center [173, 636] width 27 height 9
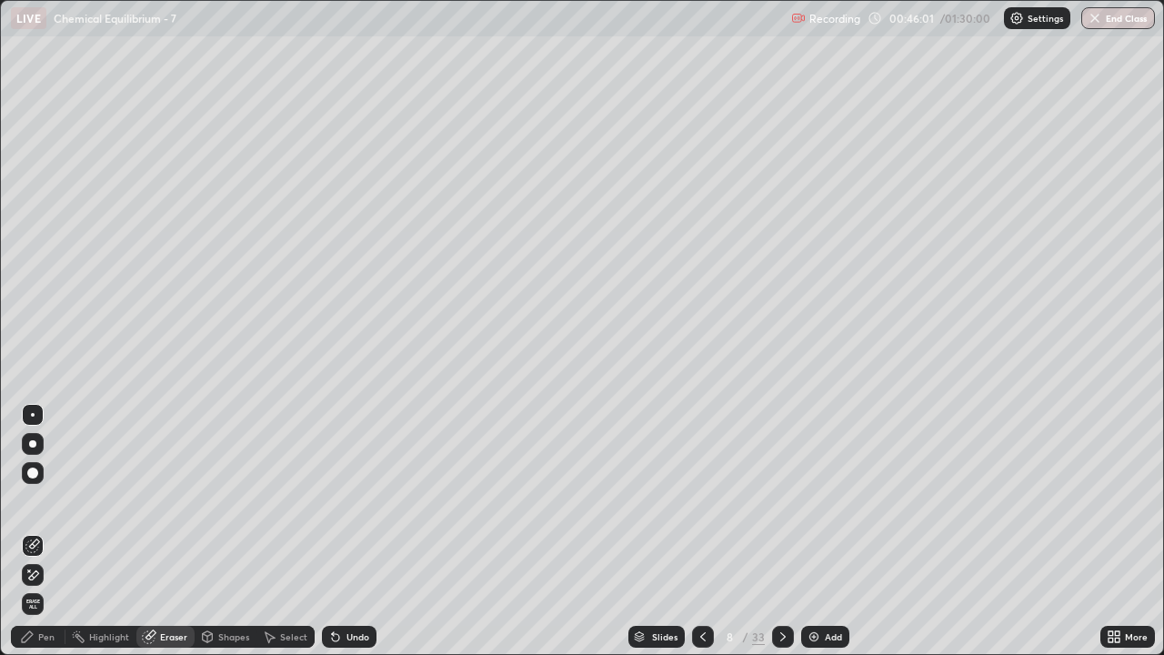
click at [57, 531] on div "Pen" at bounding box center [38, 637] width 55 height 22
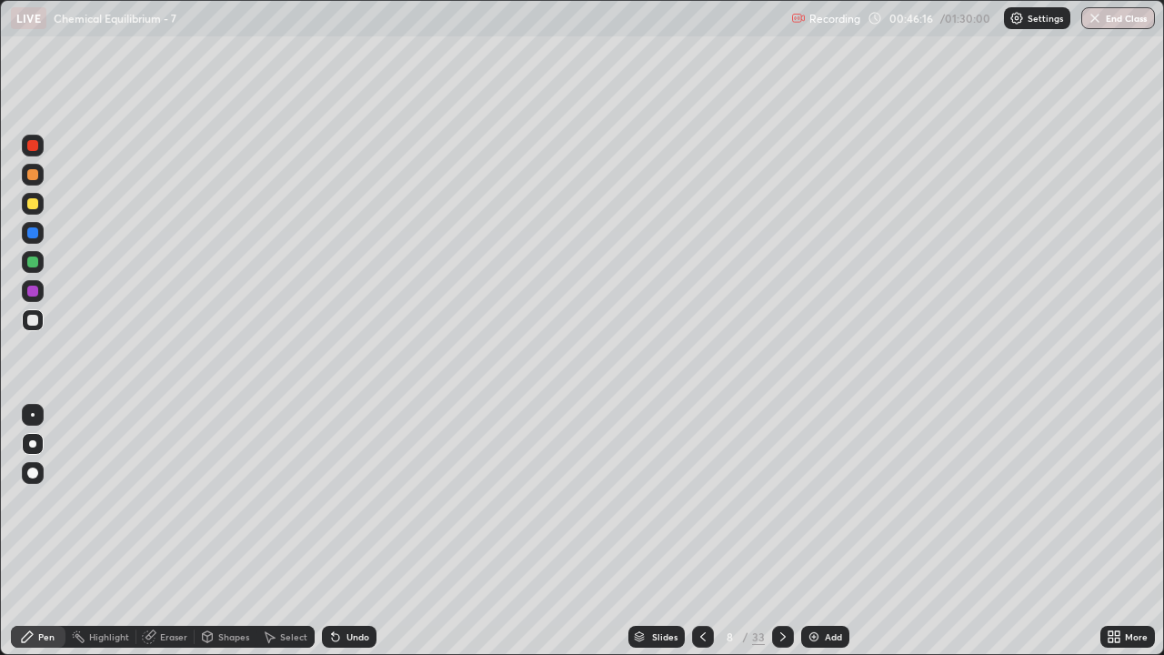
click at [780, 531] on icon at bounding box center [783, 636] width 15 height 15
click at [703, 531] on icon at bounding box center [703, 636] width 15 height 15
click at [702, 531] on icon at bounding box center [703, 636] width 15 height 15
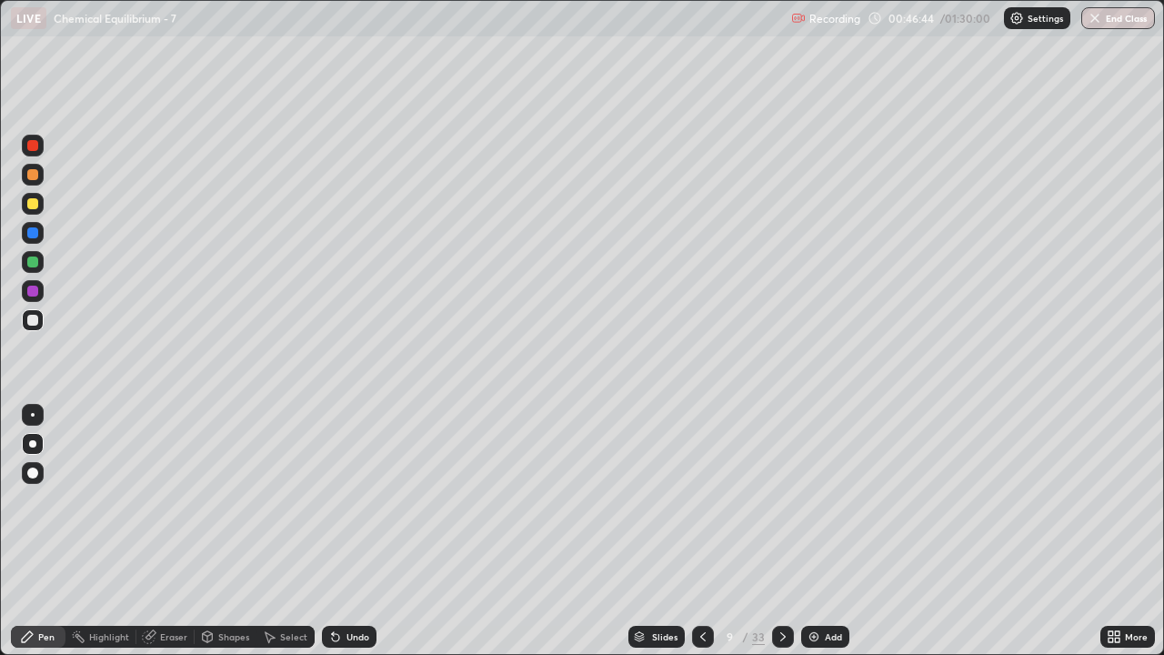
click at [701, 531] on icon at bounding box center [703, 636] width 15 height 15
click at [815, 531] on img at bounding box center [814, 636] width 15 height 15
click at [816, 531] on img at bounding box center [814, 636] width 15 height 15
click at [701, 531] on icon at bounding box center [703, 636] width 15 height 15
click at [704, 531] on icon at bounding box center [703, 636] width 15 height 15
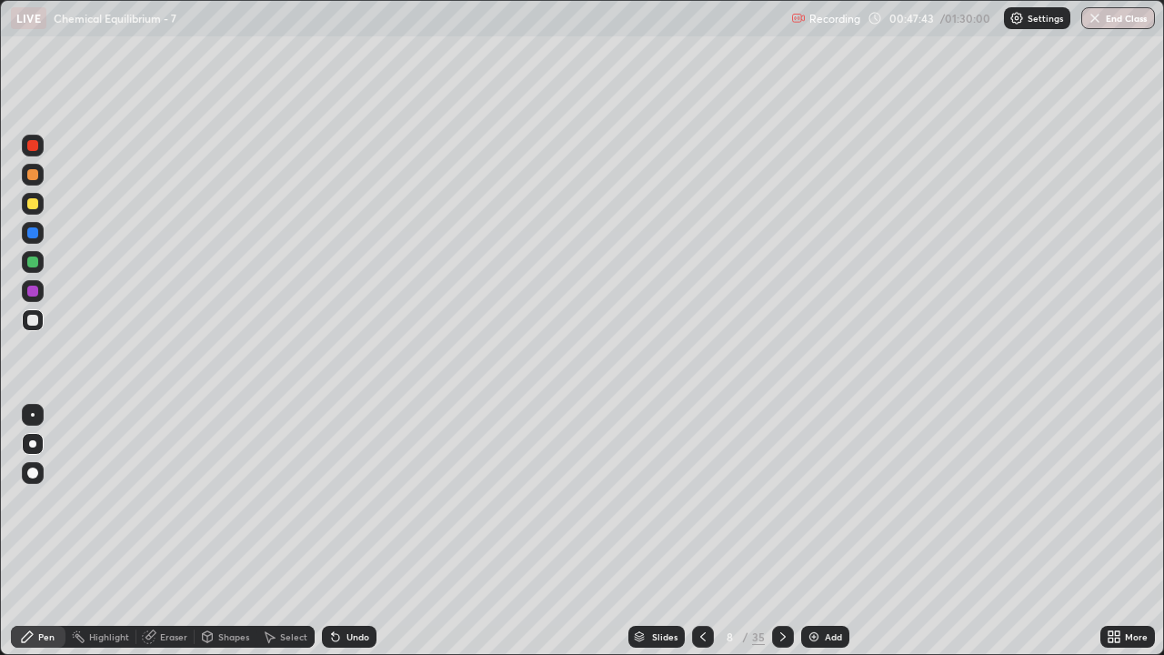
click at [701, 531] on icon at bounding box center [703, 636] width 15 height 15
click at [708, 531] on icon at bounding box center [703, 636] width 15 height 15
click at [788, 531] on div at bounding box center [783, 637] width 22 height 22
click at [780, 531] on icon at bounding box center [783, 636] width 15 height 15
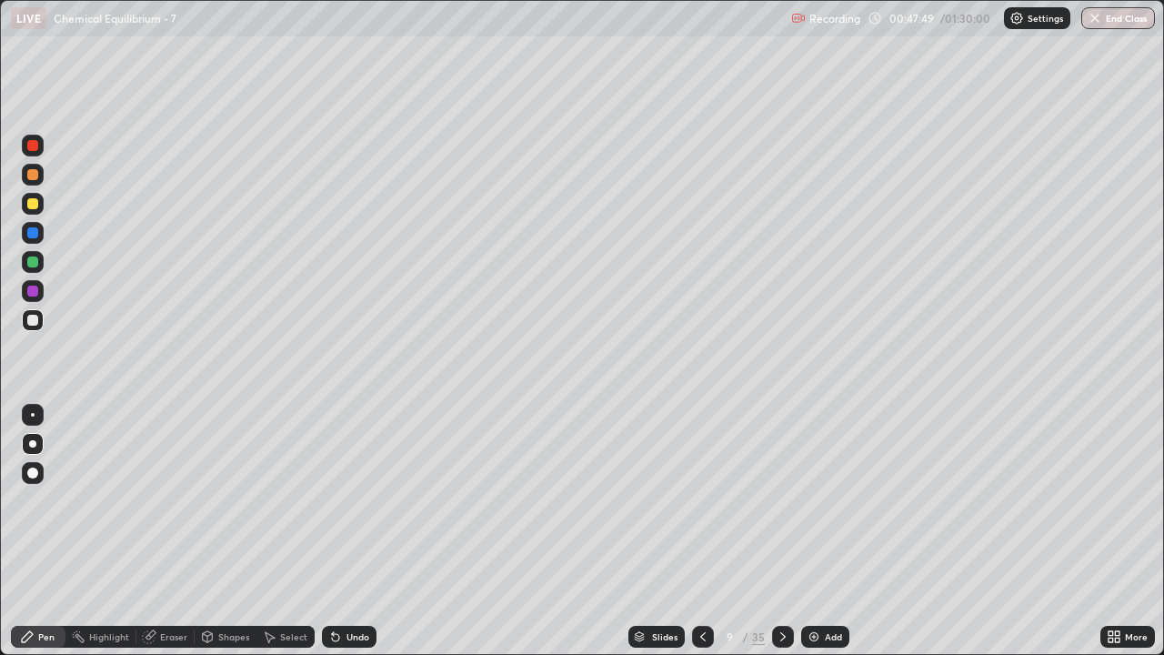
click at [780, 531] on icon at bounding box center [783, 636] width 15 height 15
click at [781, 531] on icon at bounding box center [783, 636] width 15 height 15
click at [790, 531] on div at bounding box center [783, 637] width 22 height 22
click at [173, 531] on div "Eraser" at bounding box center [173, 636] width 27 height 9
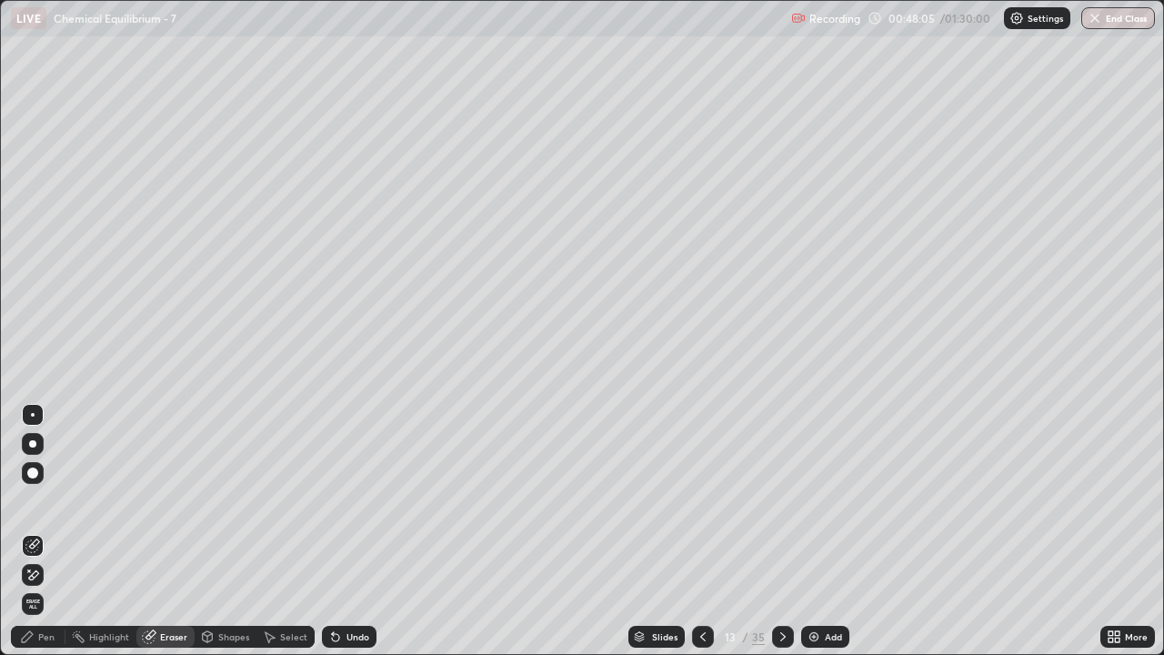
click at [48, 531] on div "Pen" at bounding box center [38, 637] width 55 height 22
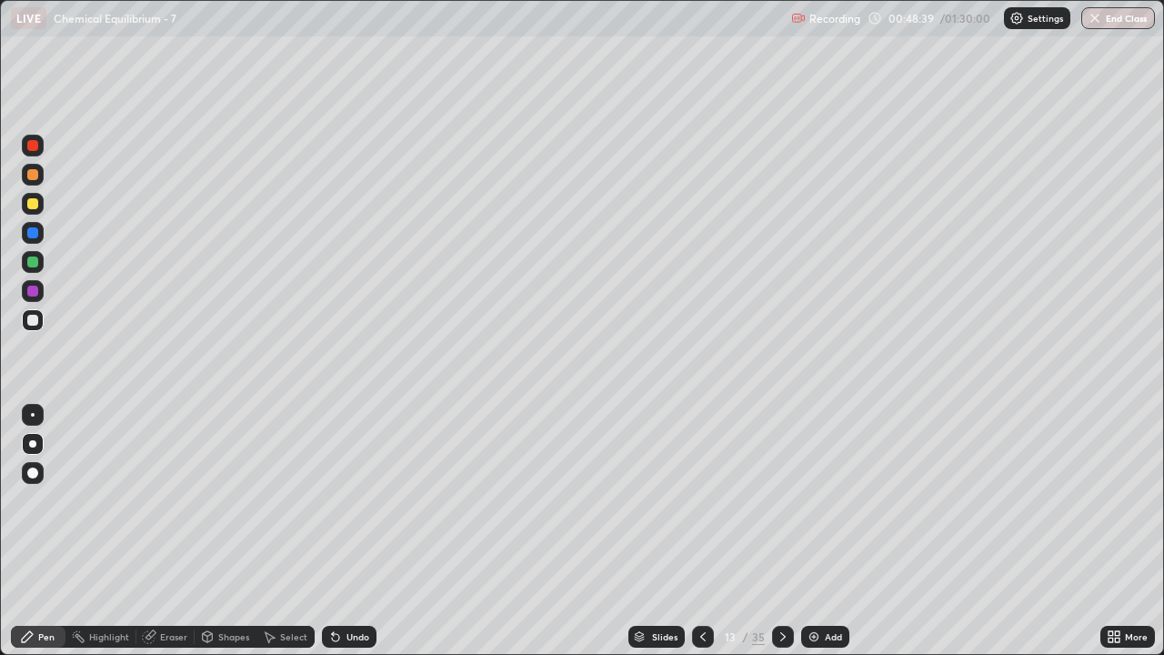
click at [176, 531] on div "Eraser" at bounding box center [173, 636] width 27 height 9
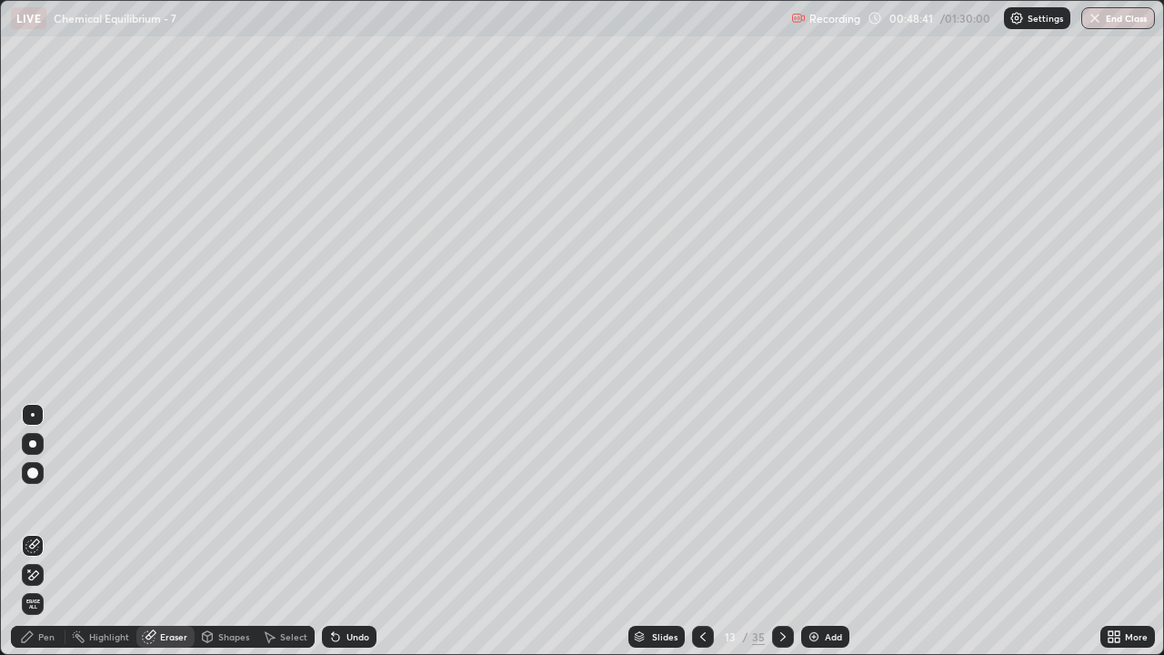
click at [43, 531] on div "Pen" at bounding box center [38, 637] width 55 height 22
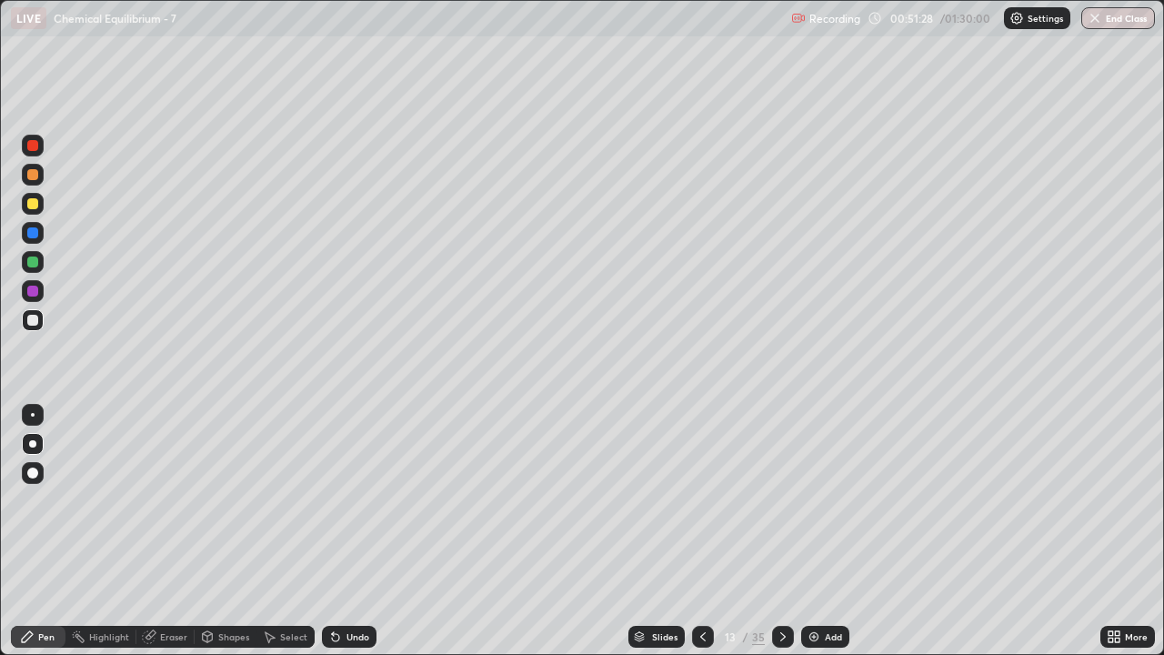
click at [781, 531] on icon at bounding box center [782, 636] width 5 height 9
click at [703, 531] on icon at bounding box center [703, 636] width 15 height 15
click at [170, 531] on div "Eraser" at bounding box center [173, 636] width 27 height 9
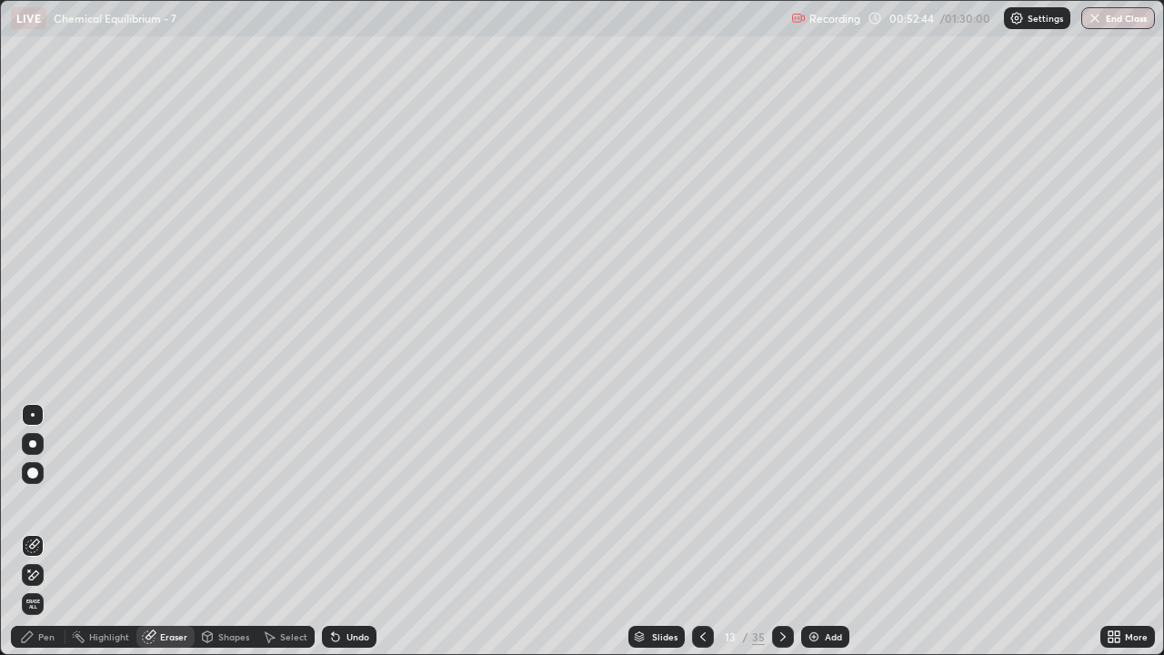
click at [51, 531] on div "Pen" at bounding box center [46, 636] width 16 height 9
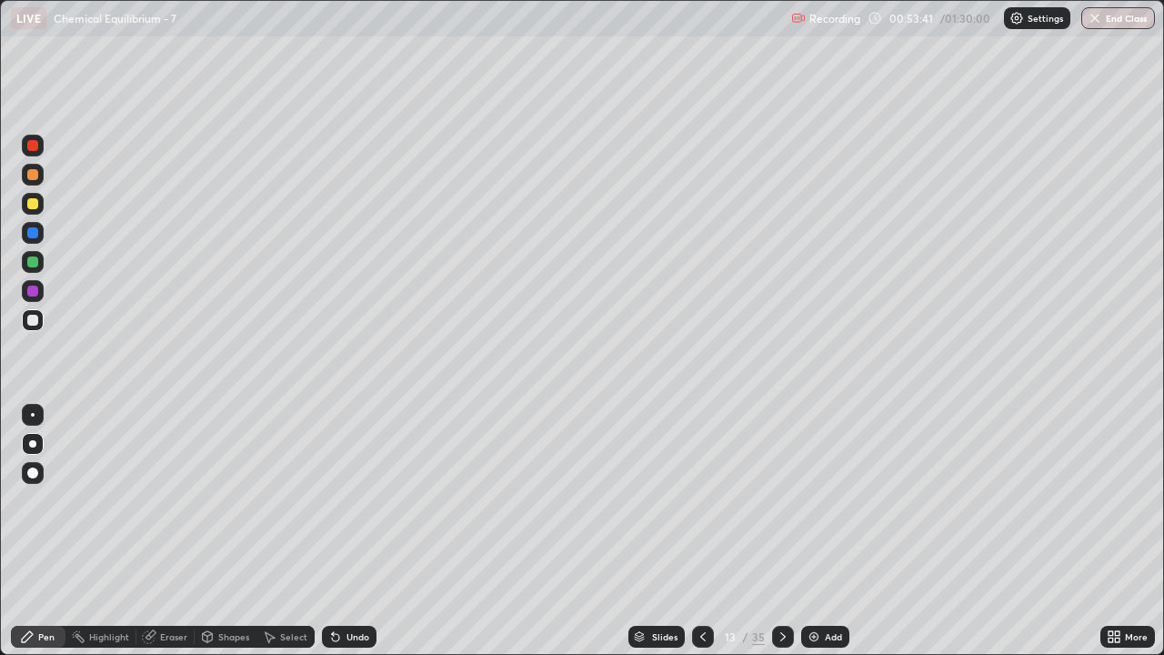
click at [780, 531] on icon at bounding box center [783, 636] width 15 height 15
click at [779, 531] on icon at bounding box center [783, 636] width 15 height 15
click at [176, 531] on div "Eraser" at bounding box center [173, 636] width 27 height 9
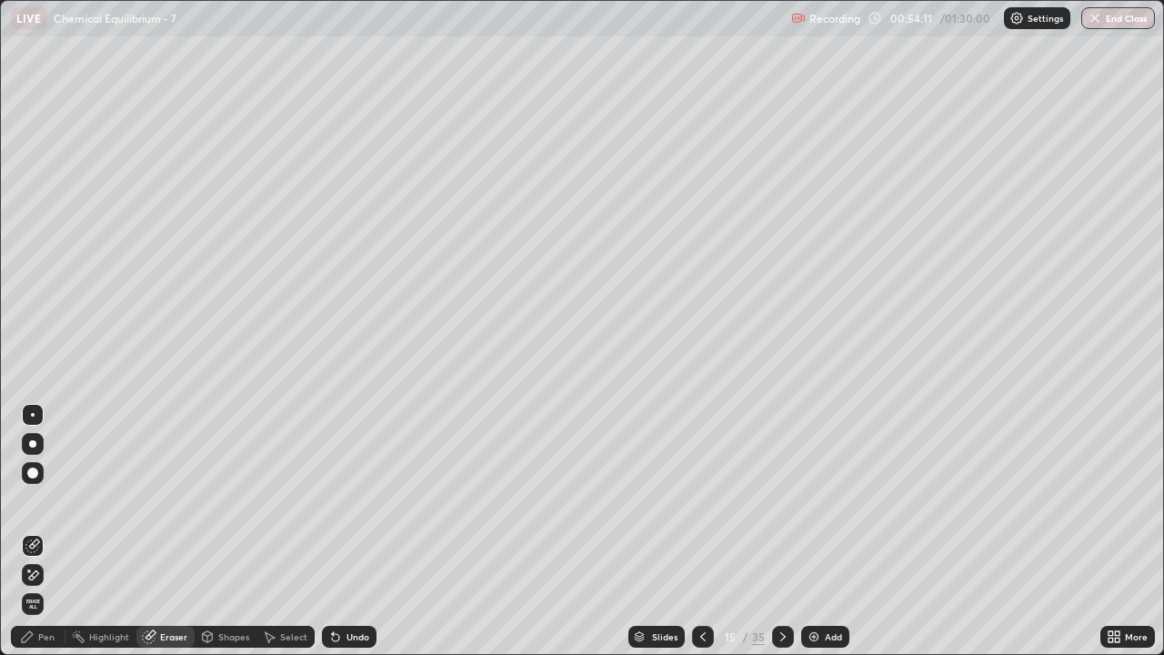
click at [55, 531] on div "Pen" at bounding box center [38, 637] width 55 height 22
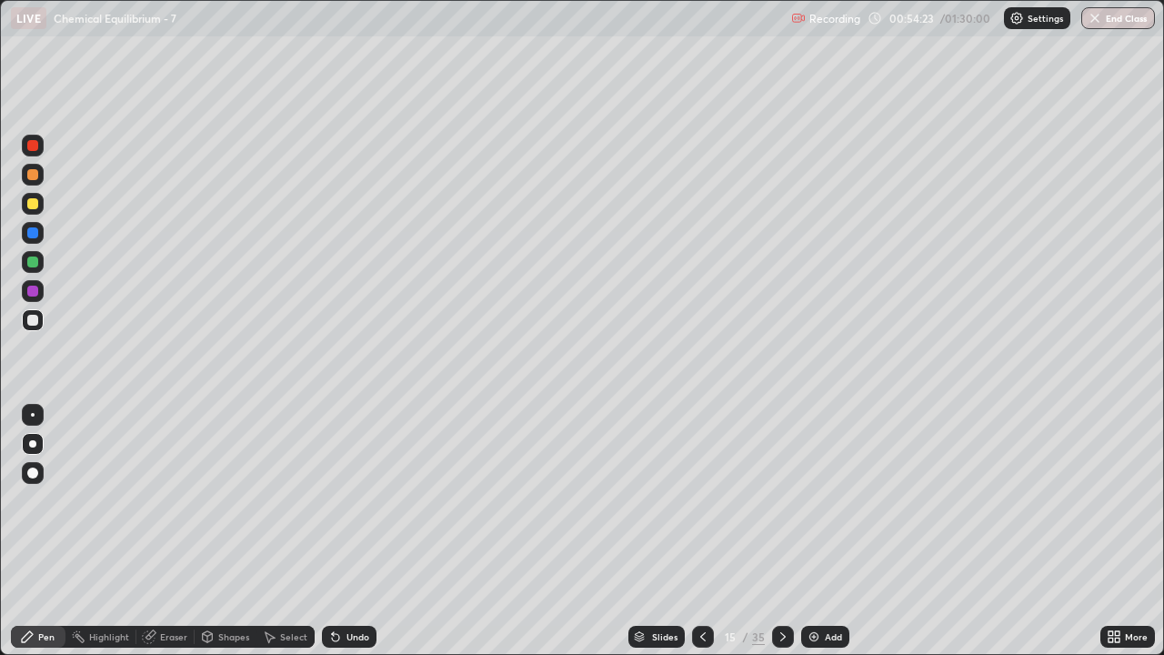
click at [186, 531] on div "Eraser" at bounding box center [165, 637] width 58 height 22
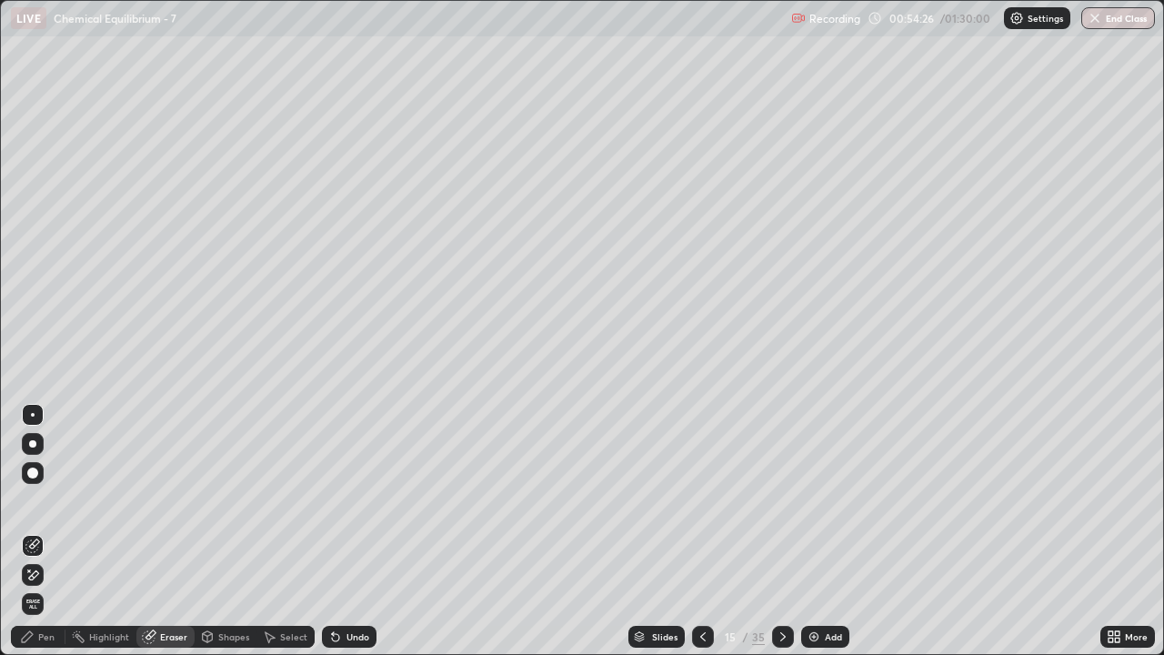
click at [51, 531] on div "Pen" at bounding box center [46, 636] width 16 height 9
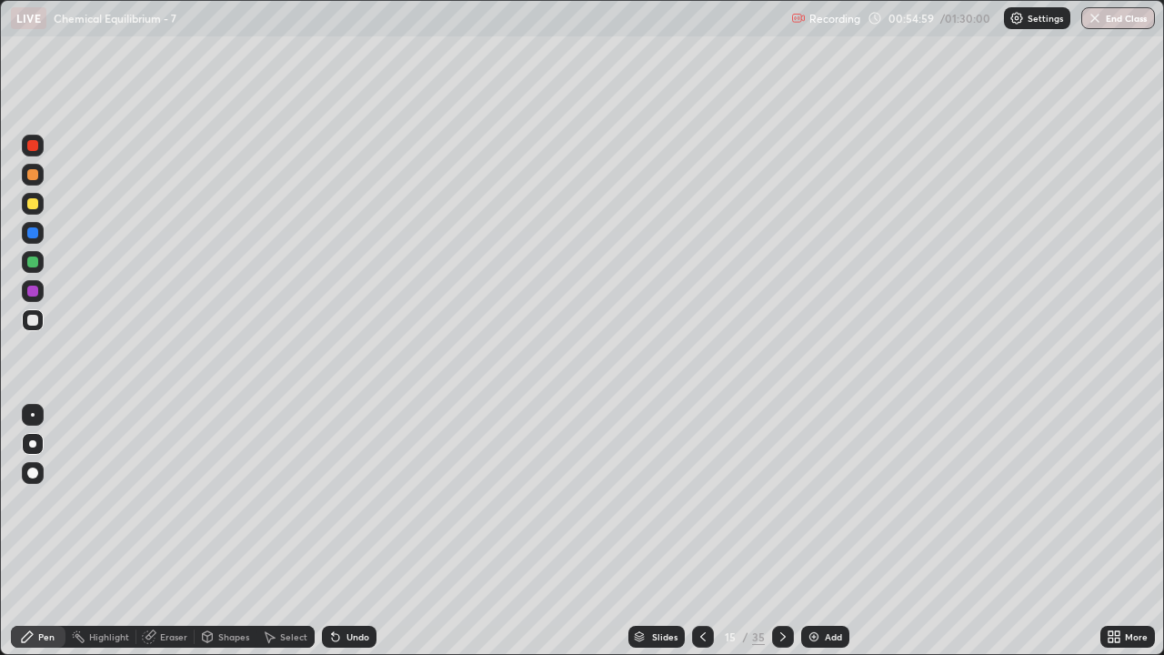
click at [458, 531] on div "Slides 15 / 35 Add" at bounding box center [738, 636] width 724 height 36
click at [787, 531] on icon at bounding box center [783, 636] width 15 height 15
click at [780, 531] on icon at bounding box center [782, 636] width 5 height 9
click at [698, 531] on icon at bounding box center [703, 636] width 15 height 15
click at [780, 531] on icon at bounding box center [783, 636] width 15 height 15
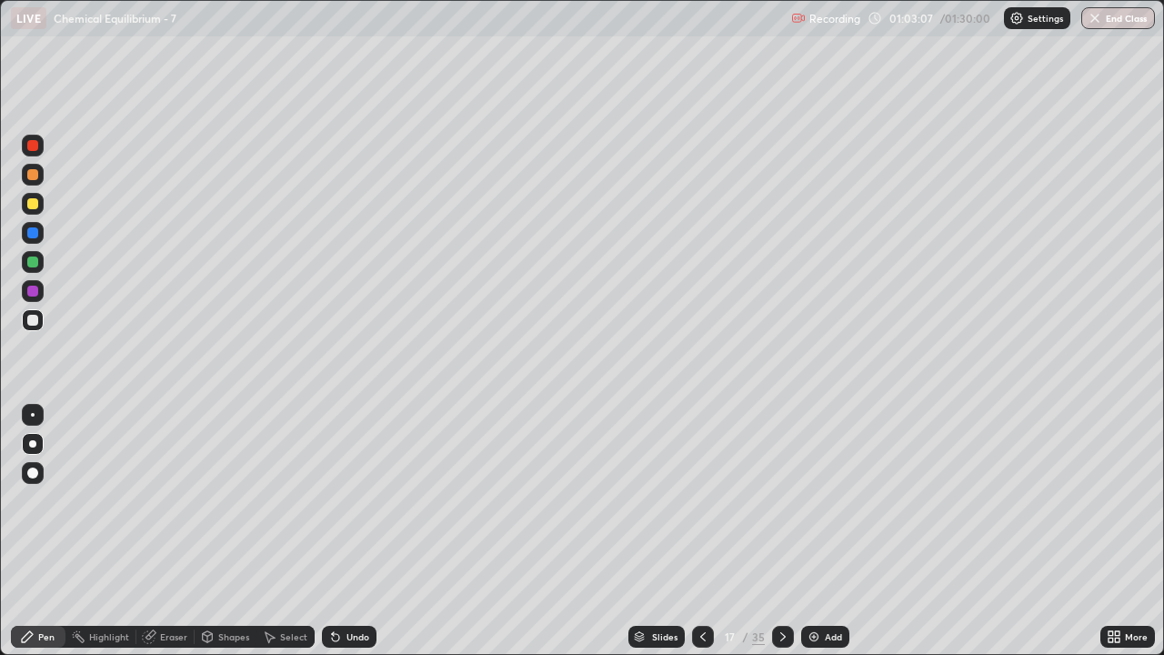
click at [708, 531] on div at bounding box center [703, 637] width 22 height 22
click at [779, 531] on icon at bounding box center [783, 636] width 15 height 15
click at [170, 531] on div "Eraser" at bounding box center [173, 636] width 27 height 9
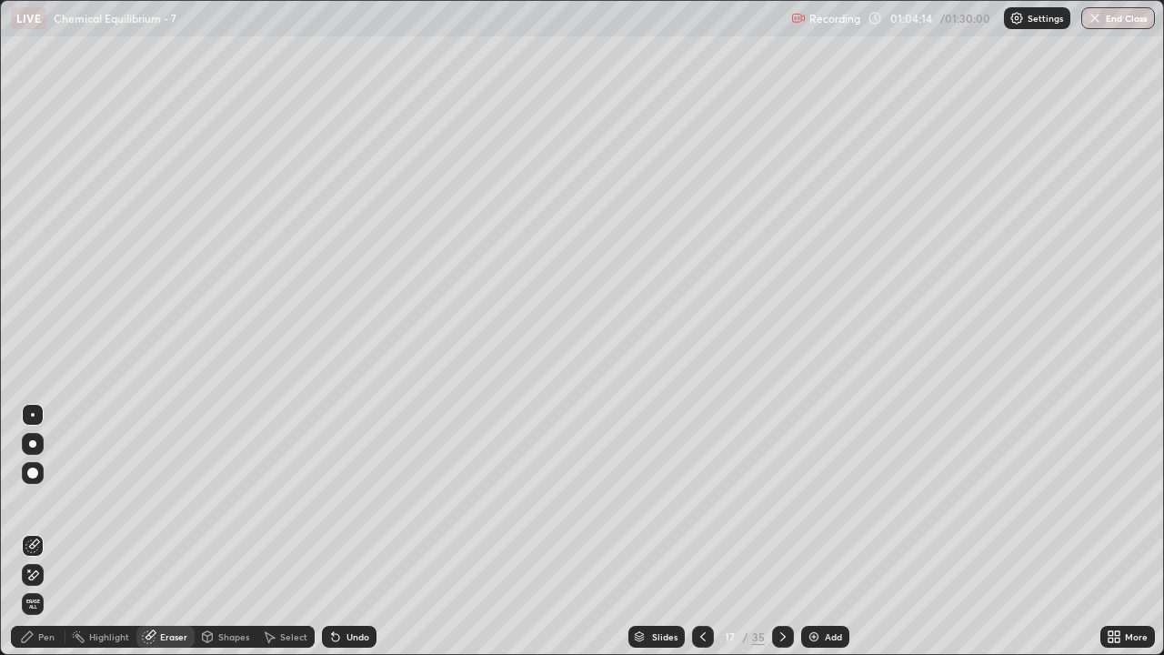
click at [49, 531] on div "Pen" at bounding box center [38, 637] width 55 height 22
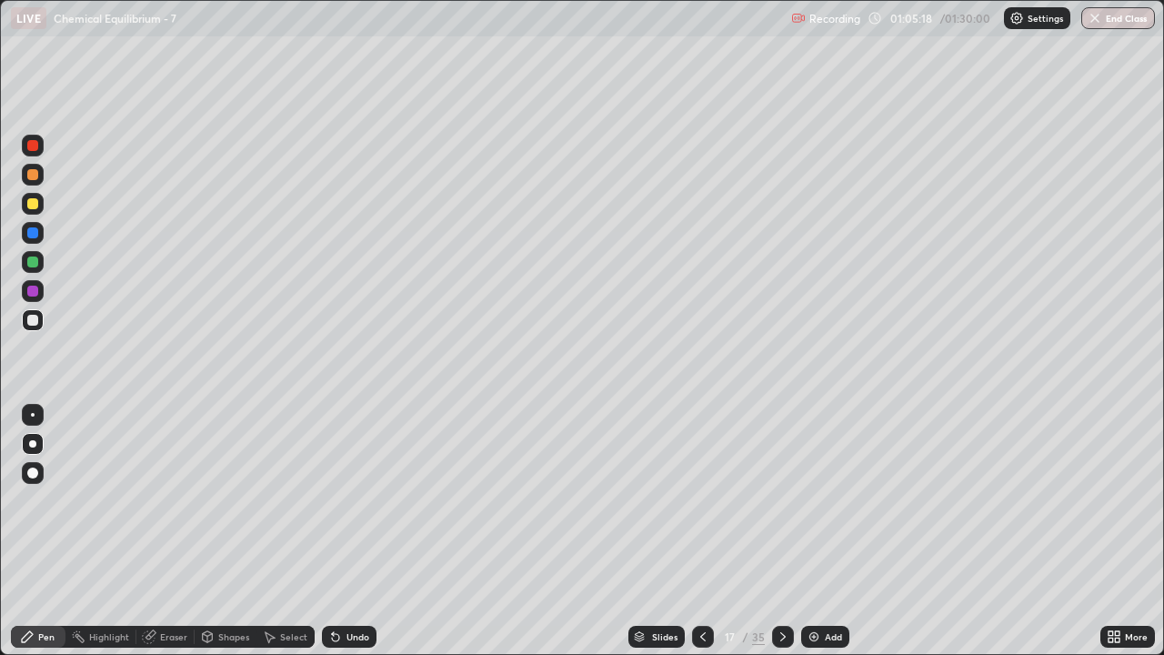
click at [779, 531] on icon at bounding box center [783, 636] width 15 height 15
click at [706, 531] on icon at bounding box center [703, 636] width 15 height 15
click at [783, 531] on icon at bounding box center [783, 636] width 15 height 15
click at [706, 531] on icon at bounding box center [703, 636] width 15 height 15
click at [788, 531] on div at bounding box center [783, 637] width 22 height 22
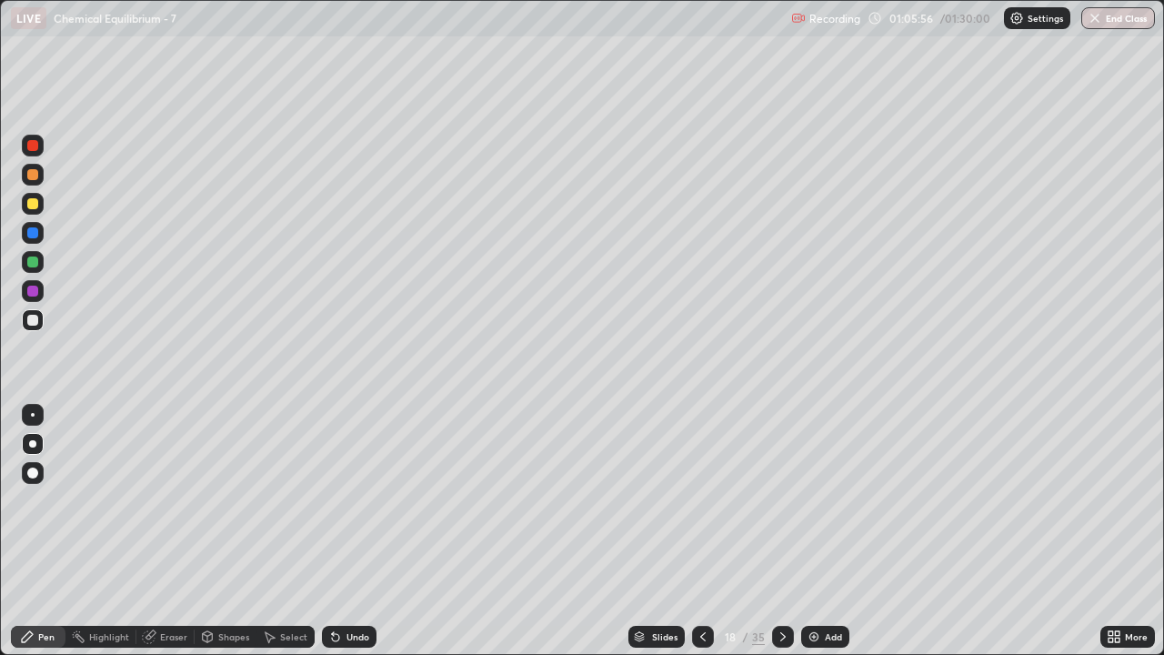
click at [703, 531] on icon at bounding box center [702, 636] width 5 height 9
click at [780, 531] on icon at bounding box center [783, 636] width 15 height 15
click at [708, 531] on icon at bounding box center [703, 636] width 15 height 15
click at [781, 531] on icon at bounding box center [782, 636] width 5 height 9
click at [178, 531] on div "Eraser" at bounding box center [173, 636] width 27 height 9
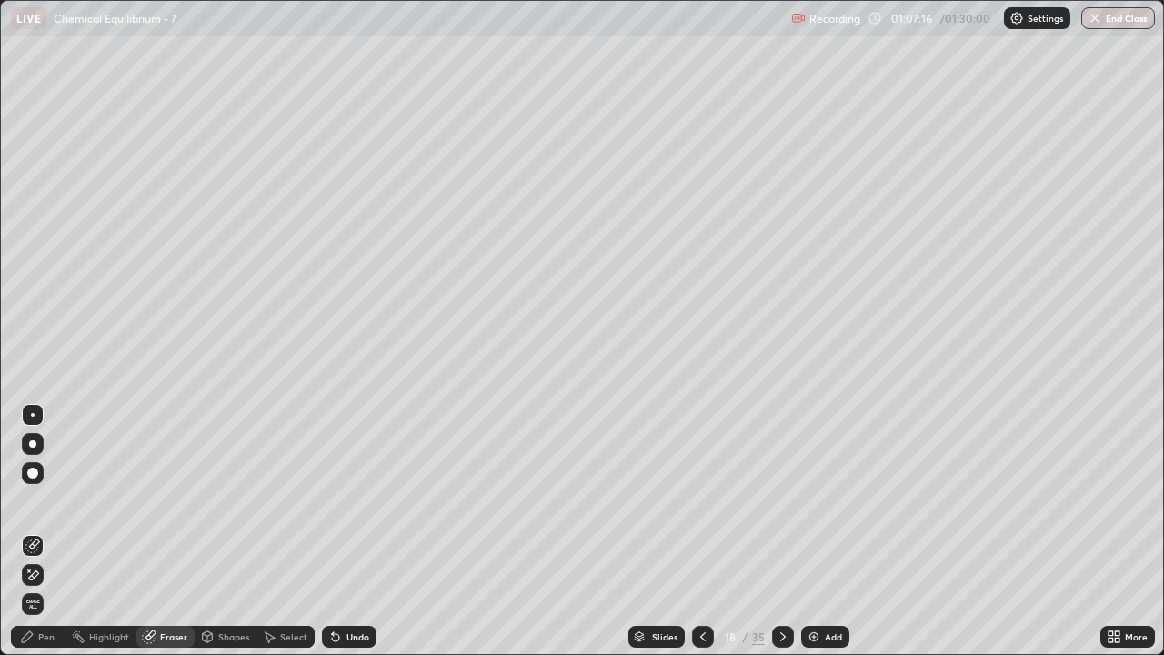
click at [46, 531] on div "Pen" at bounding box center [46, 636] width 16 height 9
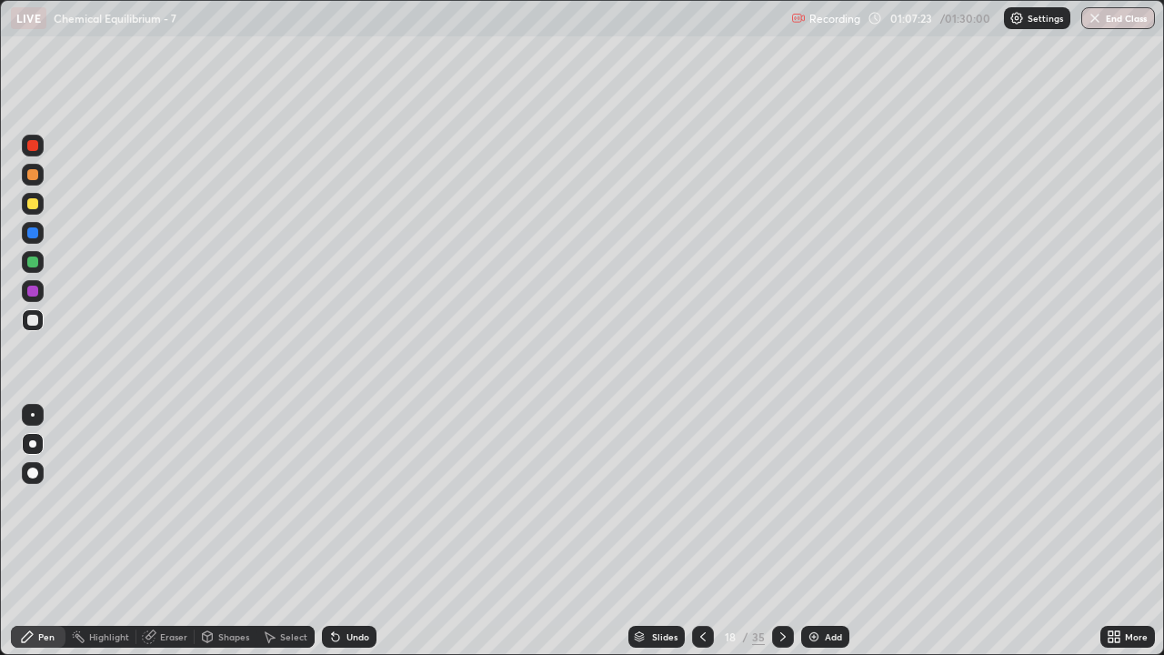
click at [169, 531] on div "Eraser" at bounding box center [173, 636] width 27 height 9
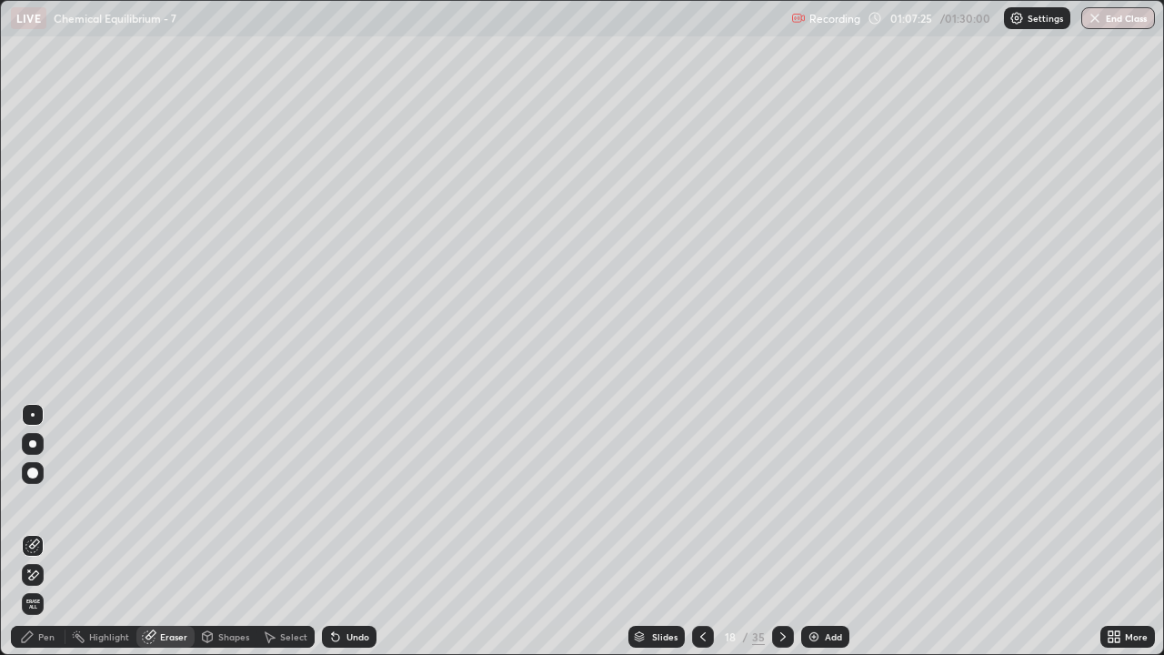
click at [48, 531] on div "Pen" at bounding box center [38, 637] width 55 height 22
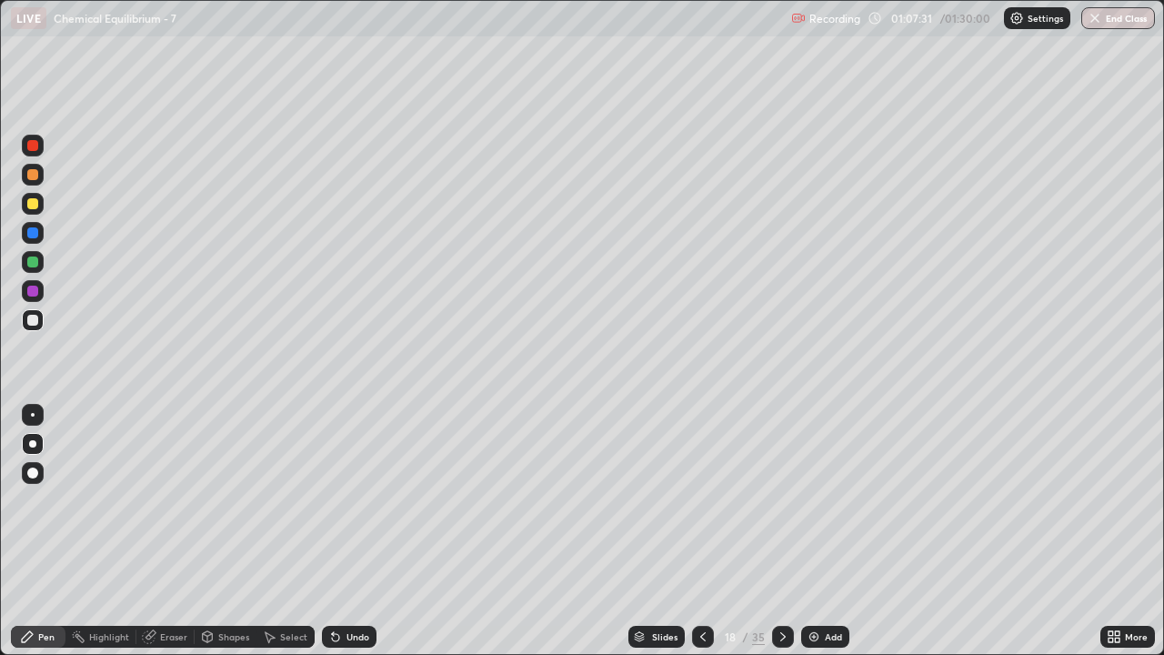
click at [784, 531] on icon at bounding box center [783, 636] width 15 height 15
click at [700, 531] on icon at bounding box center [703, 636] width 15 height 15
click at [700, 531] on icon at bounding box center [702, 636] width 5 height 9
click at [781, 531] on icon at bounding box center [783, 636] width 15 height 15
click at [780, 531] on icon at bounding box center [783, 636] width 15 height 15
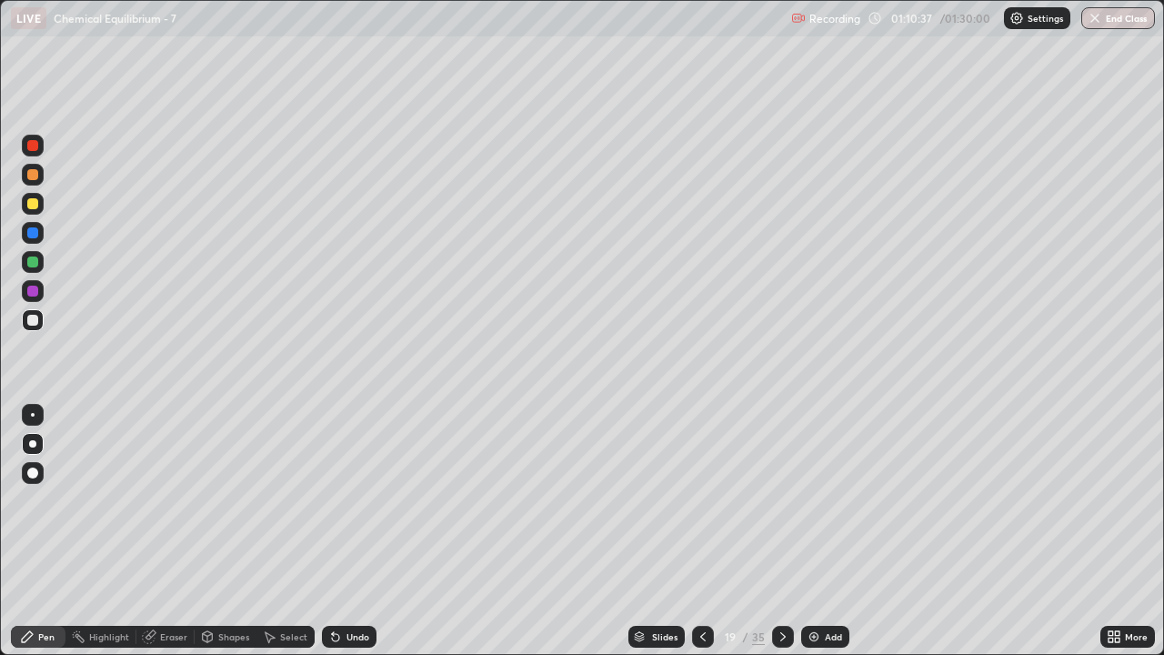
click at [703, 531] on icon at bounding box center [703, 636] width 15 height 15
click at [701, 531] on icon at bounding box center [703, 636] width 15 height 15
click at [788, 531] on div at bounding box center [783, 637] width 22 height 22
click at [780, 531] on icon at bounding box center [783, 636] width 15 height 15
click at [775, 531] on div at bounding box center [783, 637] width 22 height 22
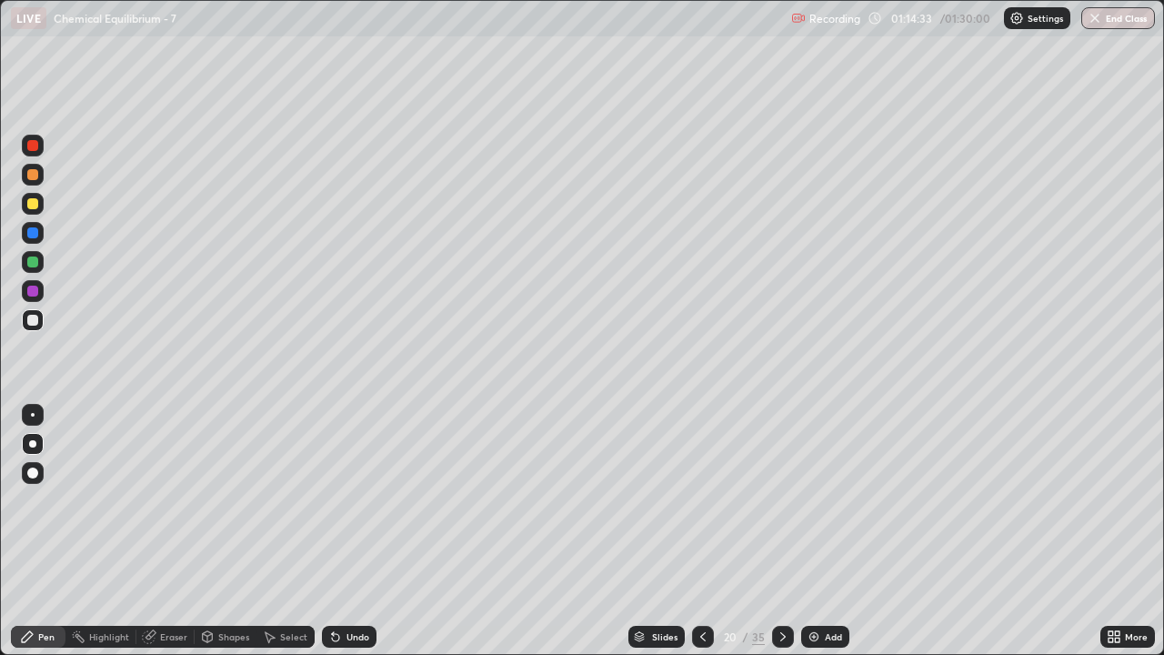
click at [239, 531] on div "Shapes" at bounding box center [233, 636] width 31 height 9
click at [180, 531] on div "Eraser" at bounding box center [173, 636] width 27 height 9
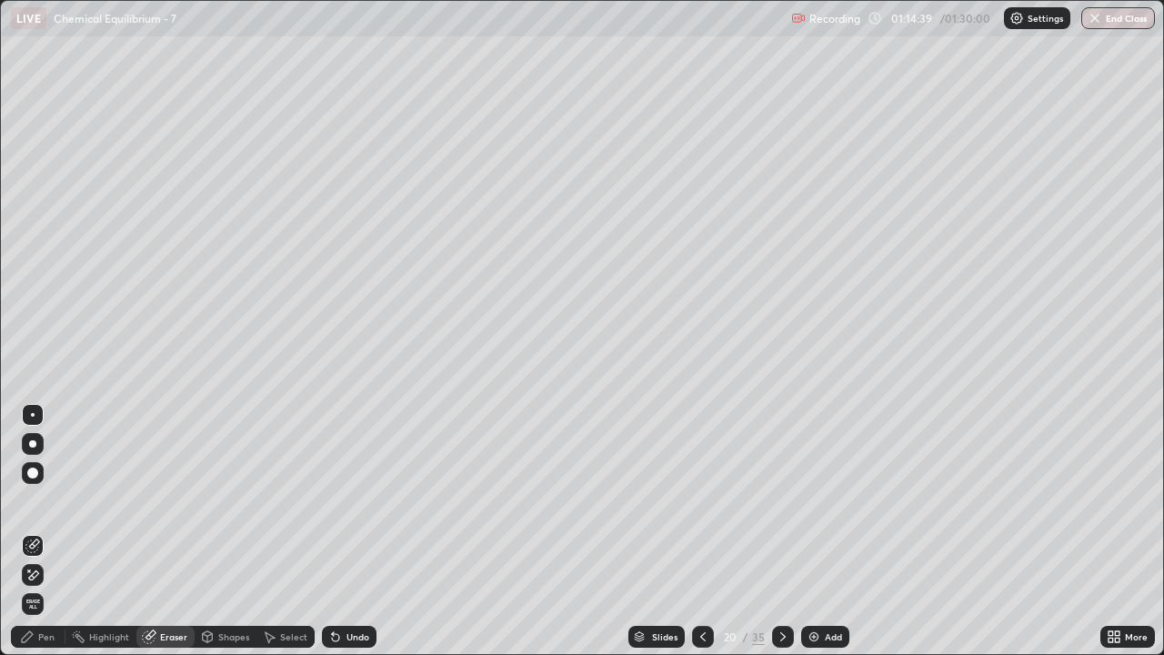
click at [46, 531] on div "Pen" at bounding box center [46, 636] width 16 height 9
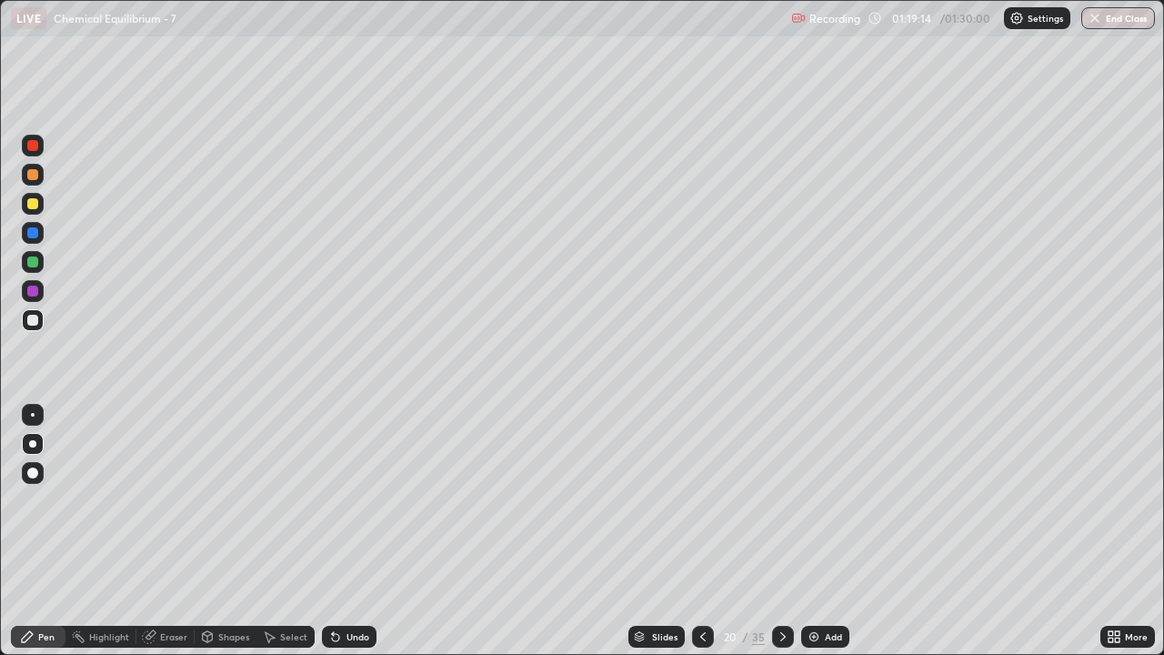
click at [782, 531] on icon at bounding box center [783, 636] width 15 height 15
click at [702, 531] on icon at bounding box center [703, 636] width 15 height 15
click at [780, 531] on icon at bounding box center [783, 636] width 15 height 15
click at [166, 531] on div "Eraser" at bounding box center [173, 636] width 27 height 9
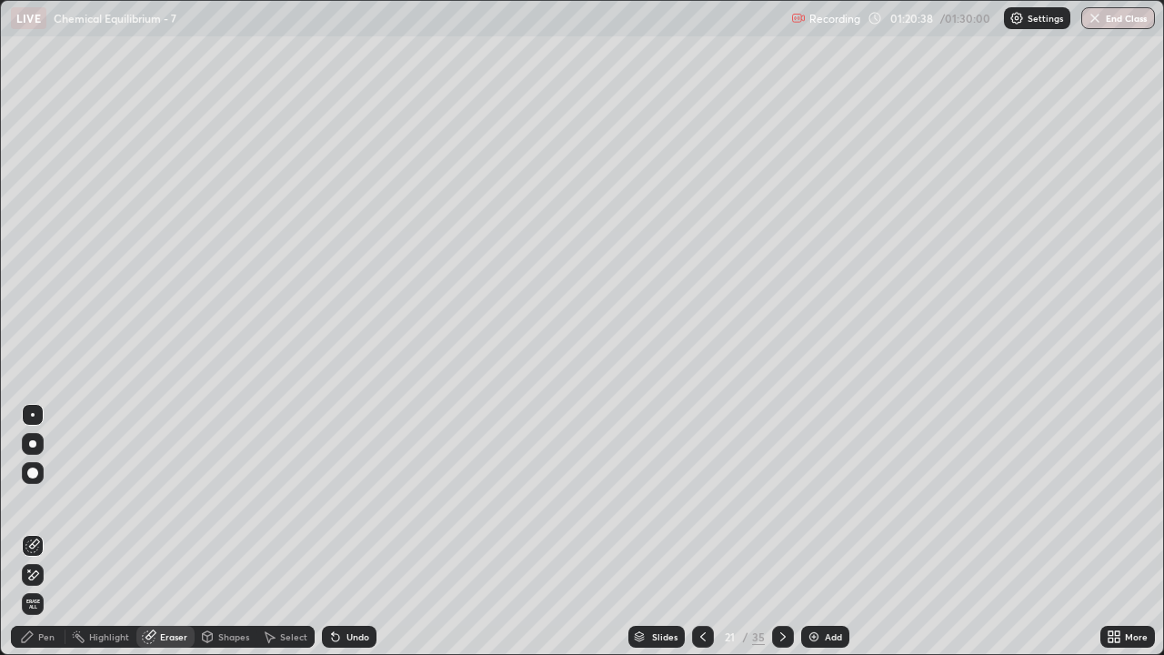
click at [56, 531] on div "Pen" at bounding box center [38, 637] width 55 height 22
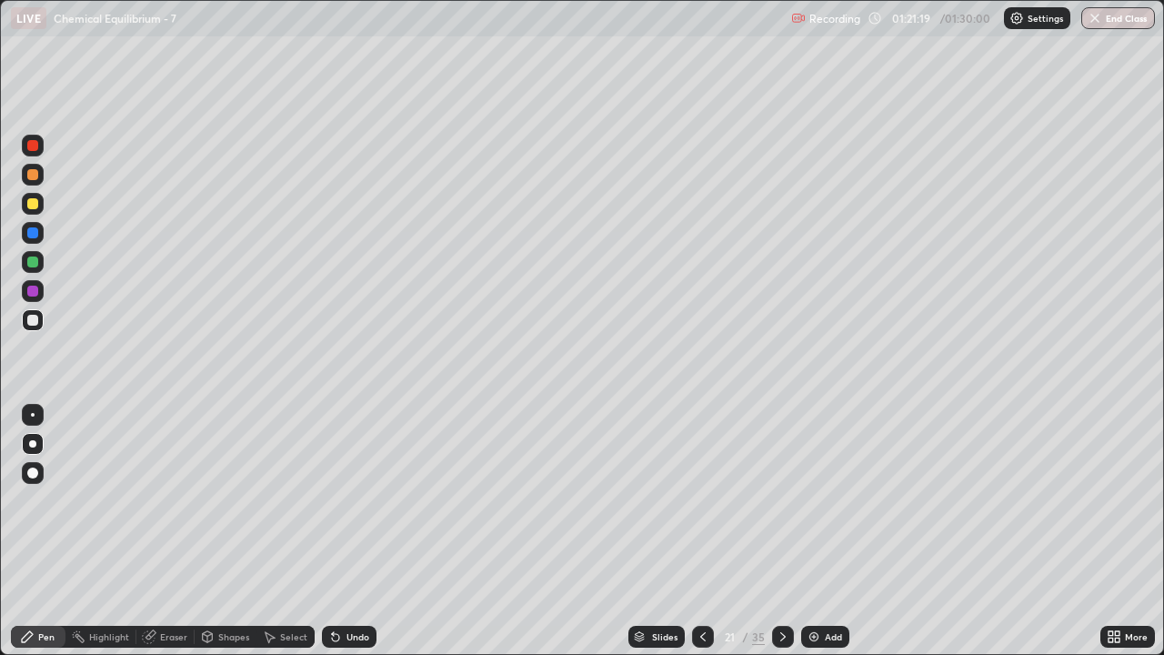
click at [780, 531] on icon at bounding box center [783, 636] width 15 height 15
click at [701, 531] on icon at bounding box center [703, 636] width 15 height 15
click at [783, 531] on icon at bounding box center [783, 636] width 15 height 15
click at [177, 531] on div "Eraser" at bounding box center [173, 636] width 27 height 9
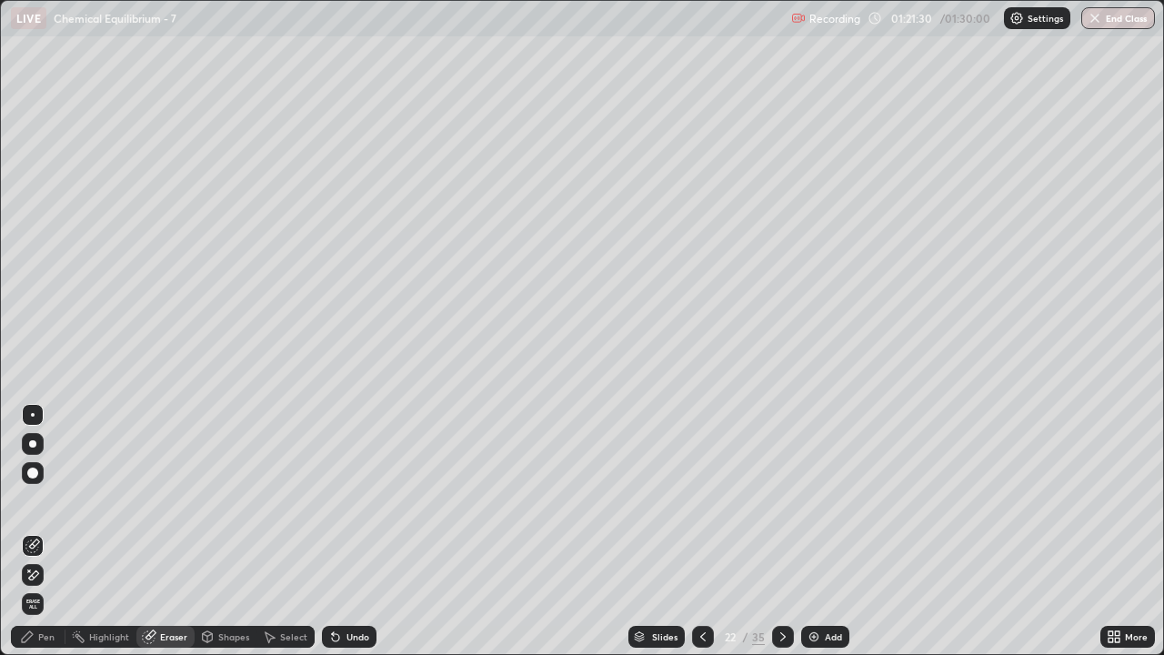
click at [50, 531] on div "Pen" at bounding box center [46, 636] width 16 height 9
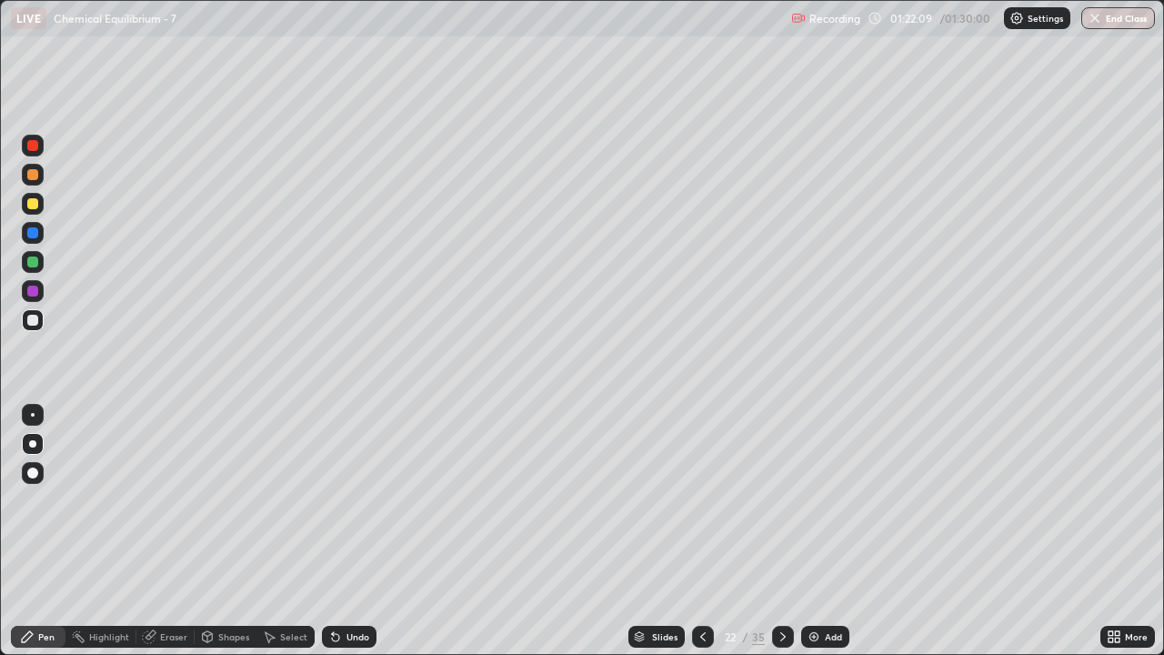
click at [167, 531] on div "Eraser" at bounding box center [173, 636] width 27 height 9
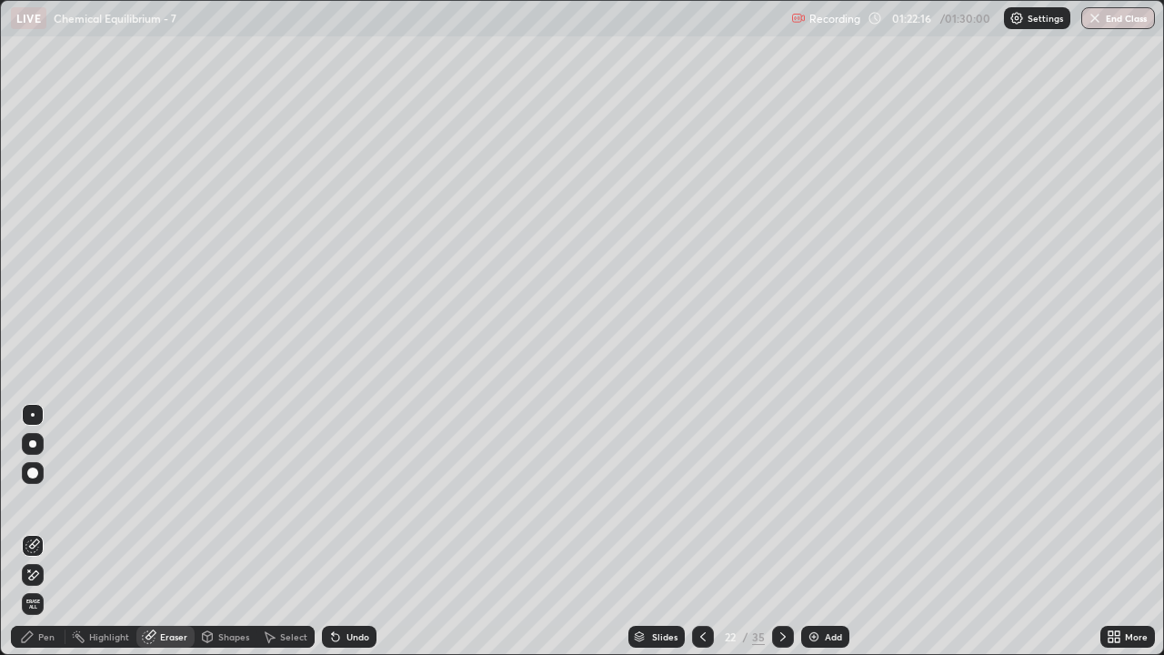
click at [700, 531] on icon at bounding box center [703, 636] width 15 height 15
click at [780, 531] on icon at bounding box center [783, 636] width 15 height 15
click at [704, 531] on icon at bounding box center [703, 636] width 15 height 15
click at [783, 531] on icon at bounding box center [783, 636] width 15 height 15
click at [701, 531] on icon at bounding box center [703, 636] width 15 height 15
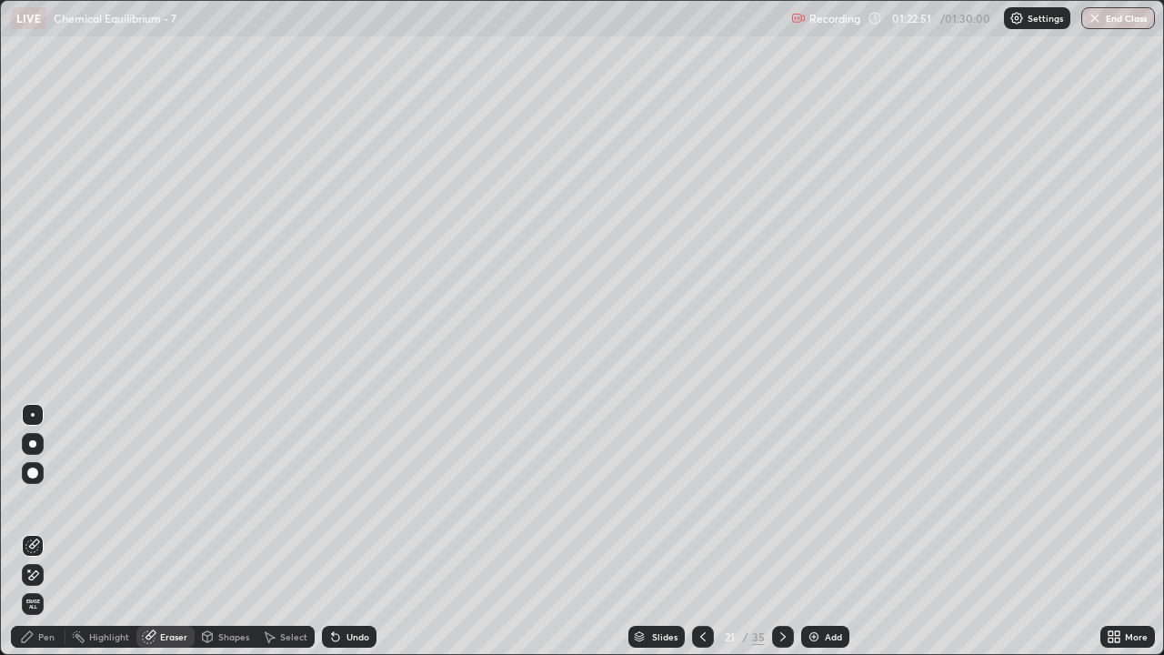
click at [701, 531] on icon at bounding box center [703, 636] width 15 height 15
click at [780, 531] on icon at bounding box center [783, 636] width 15 height 15
click at [782, 531] on icon at bounding box center [782, 636] width 5 height 9
click at [169, 531] on div "Eraser" at bounding box center [173, 636] width 27 height 9
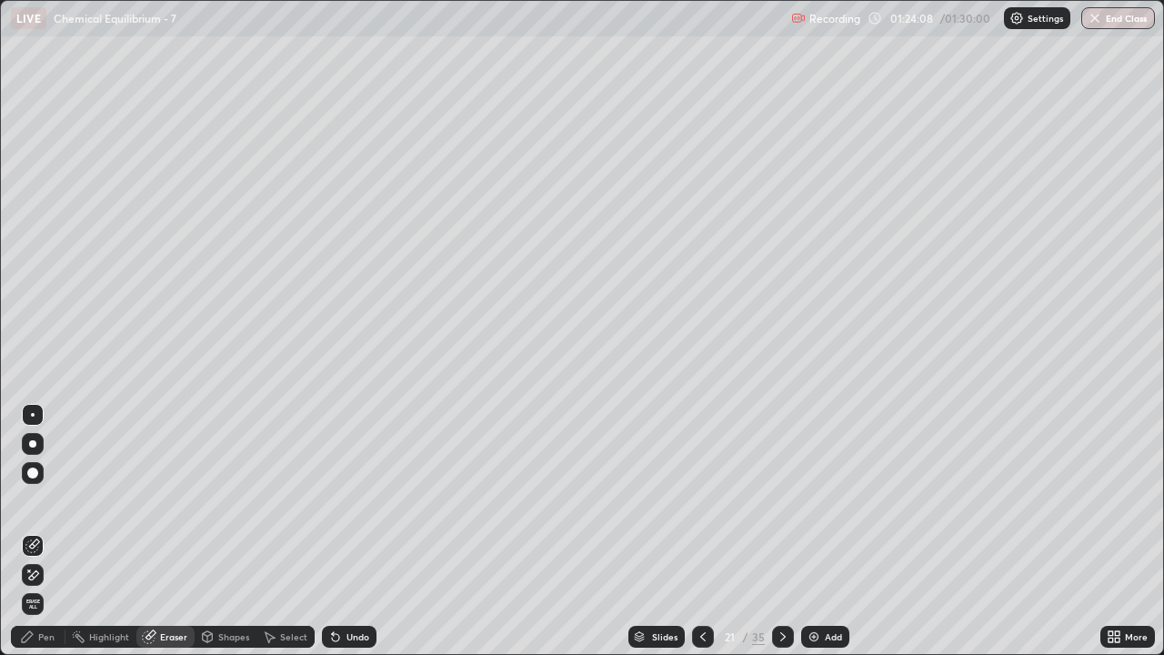
click at [51, 531] on div "Pen" at bounding box center [46, 636] width 16 height 9
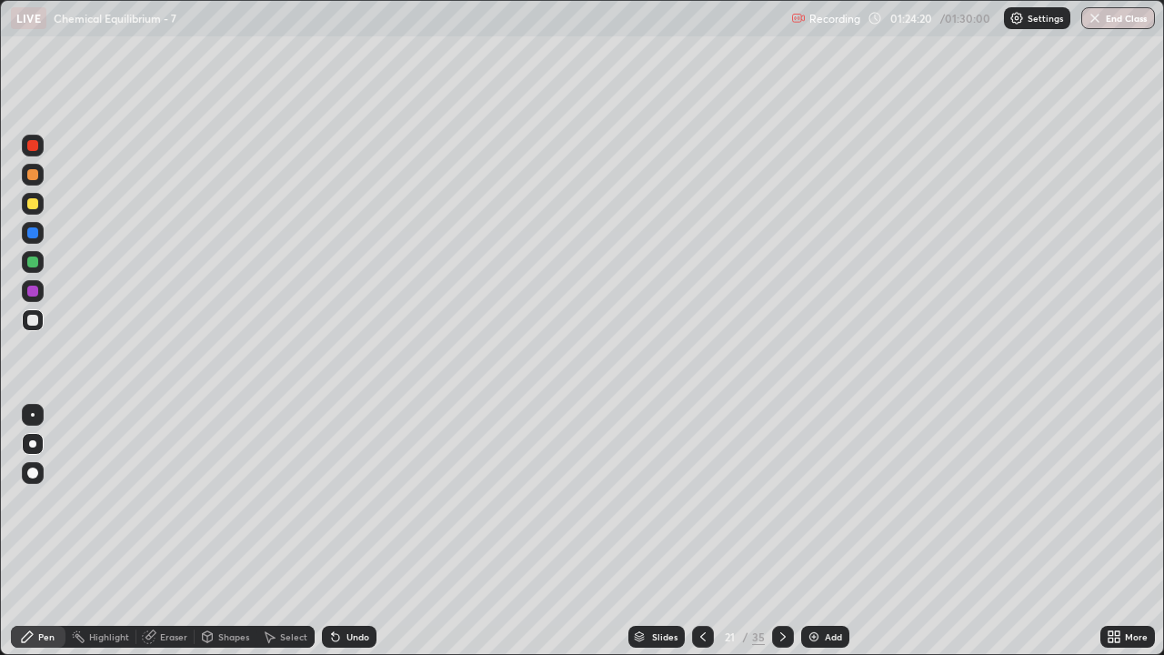
click at [166, 531] on div "Eraser" at bounding box center [173, 636] width 27 height 9
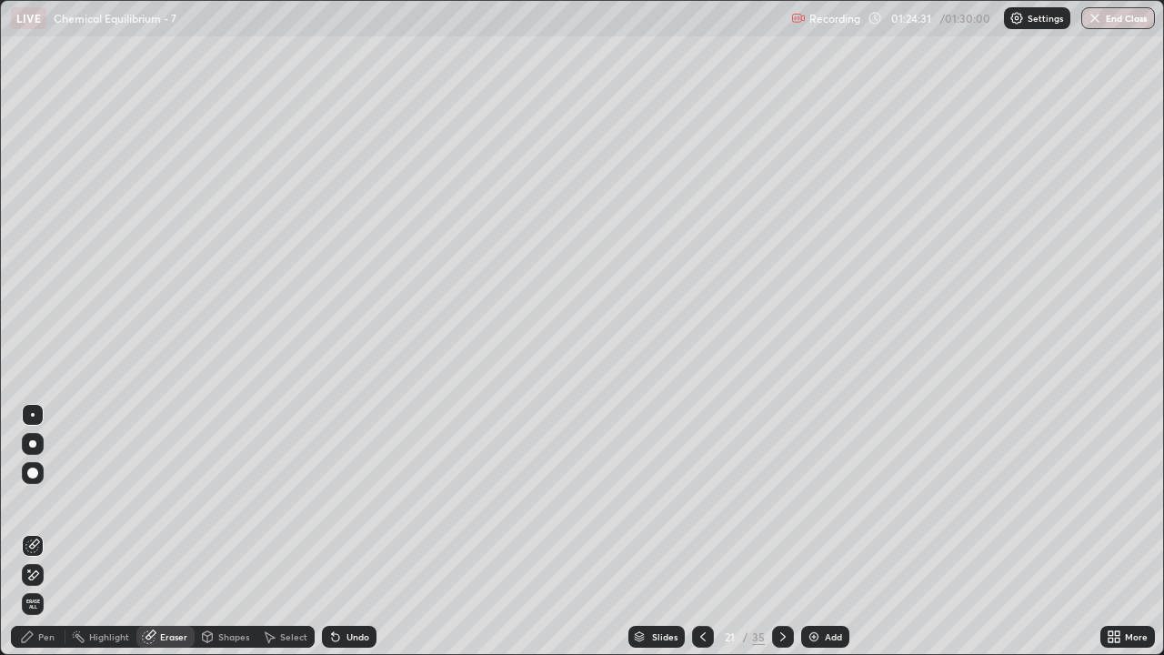
click at [45, 531] on div "Pen" at bounding box center [46, 636] width 16 height 9
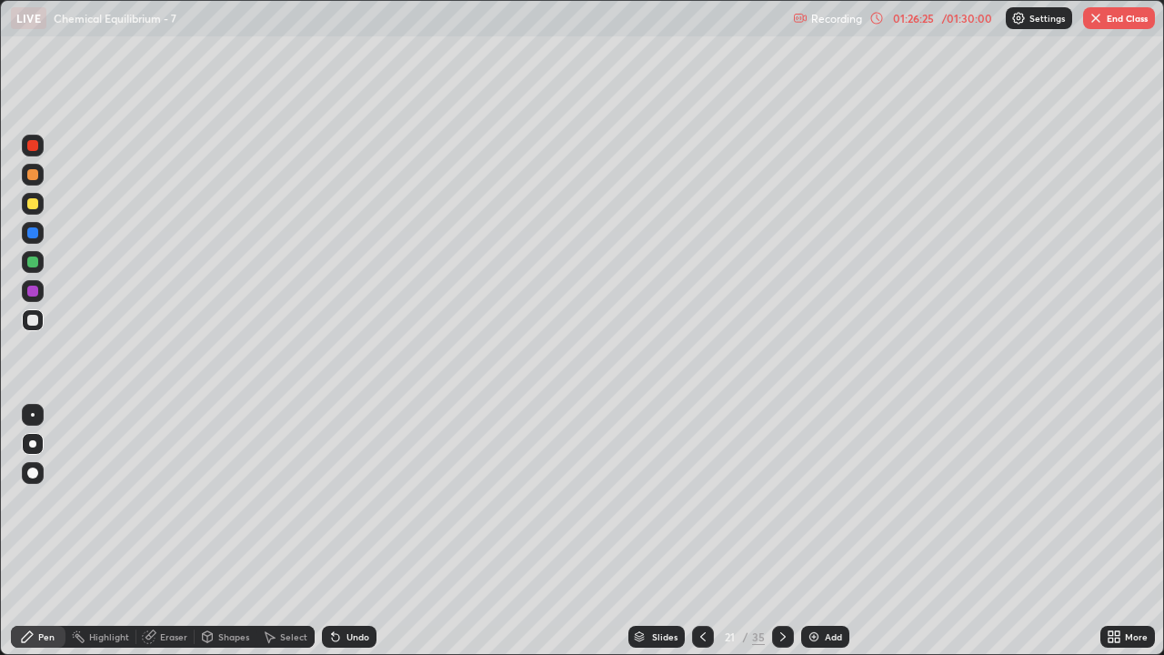
click at [701, 531] on icon at bounding box center [703, 636] width 15 height 15
click at [780, 531] on icon at bounding box center [783, 636] width 15 height 15
click at [692, 531] on div at bounding box center [703, 637] width 22 height 22
click at [701, 531] on icon at bounding box center [703, 636] width 15 height 15
click at [783, 531] on icon at bounding box center [783, 636] width 15 height 15
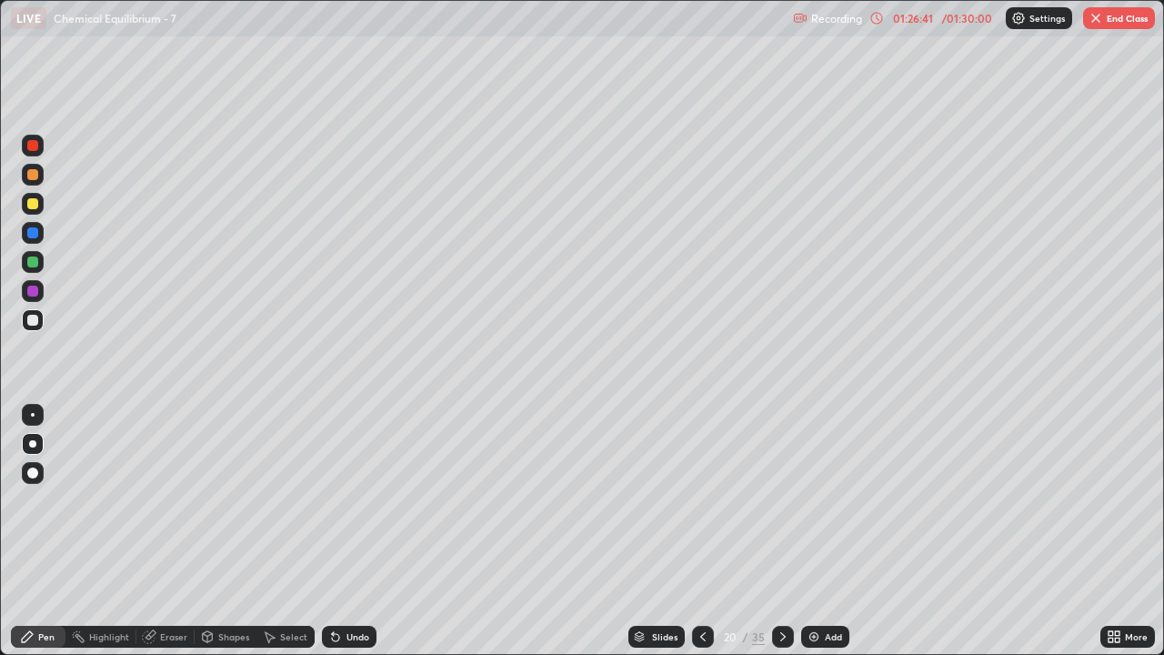
click at [783, 531] on icon at bounding box center [783, 636] width 15 height 15
click at [780, 531] on icon at bounding box center [783, 636] width 15 height 15
click at [704, 531] on icon at bounding box center [703, 636] width 15 height 15
click at [703, 531] on icon at bounding box center [703, 636] width 15 height 15
click at [779, 531] on icon at bounding box center [783, 636] width 15 height 15
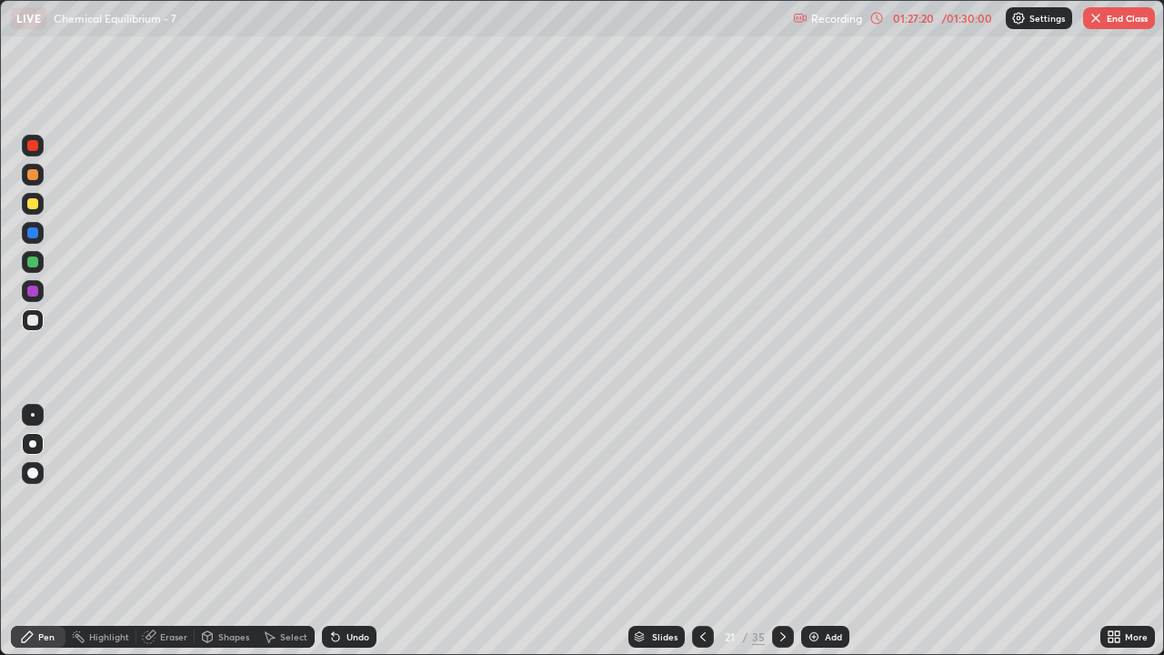
click at [701, 531] on icon at bounding box center [703, 636] width 15 height 15
click at [778, 531] on icon at bounding box center [783, 636] width 15 height 15
click at [783, 531] on icon at bounding box center [782, 636] width 5 height 9
click at [701, 531] on icon at bounding box center [703, 636] width 15 height 15
click at [703, 531] on icon at bounding box center [703, 636] width 15 height 15
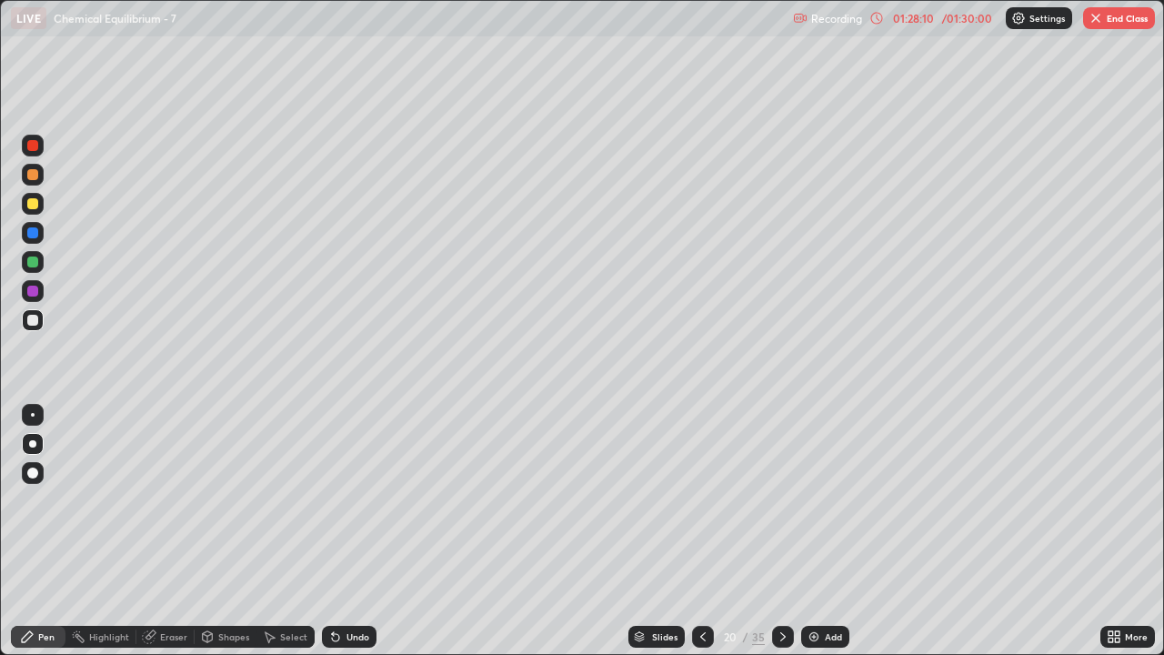
click at [700, 531] on div at bounding box center [703, 637] width 22 height 22
click at [780, 531] on icon at bounding box center [783, 636] width 15 height 15
click at [782, 531] on icon at bounding box center [782, 636] width 5 height 9
click at [1122, 26] on button "End Class" at bounding box center [1119, 18] width 72 height 22
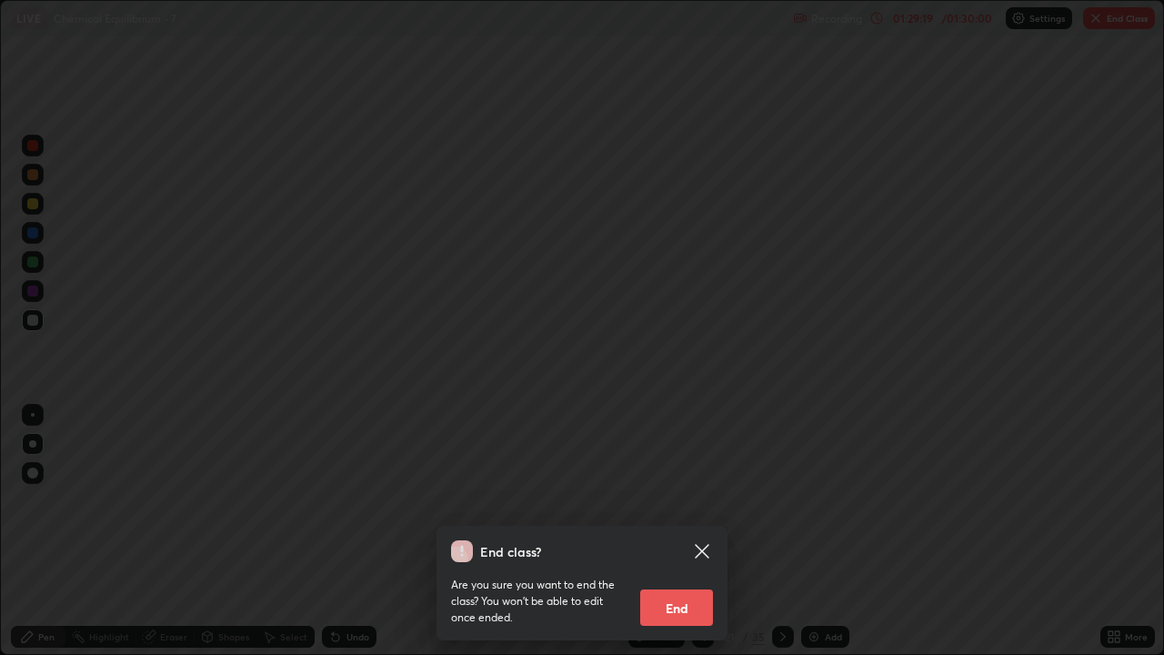
click at [700, 531] on button "End" at bounding box center [676, 607] width 73 height 36
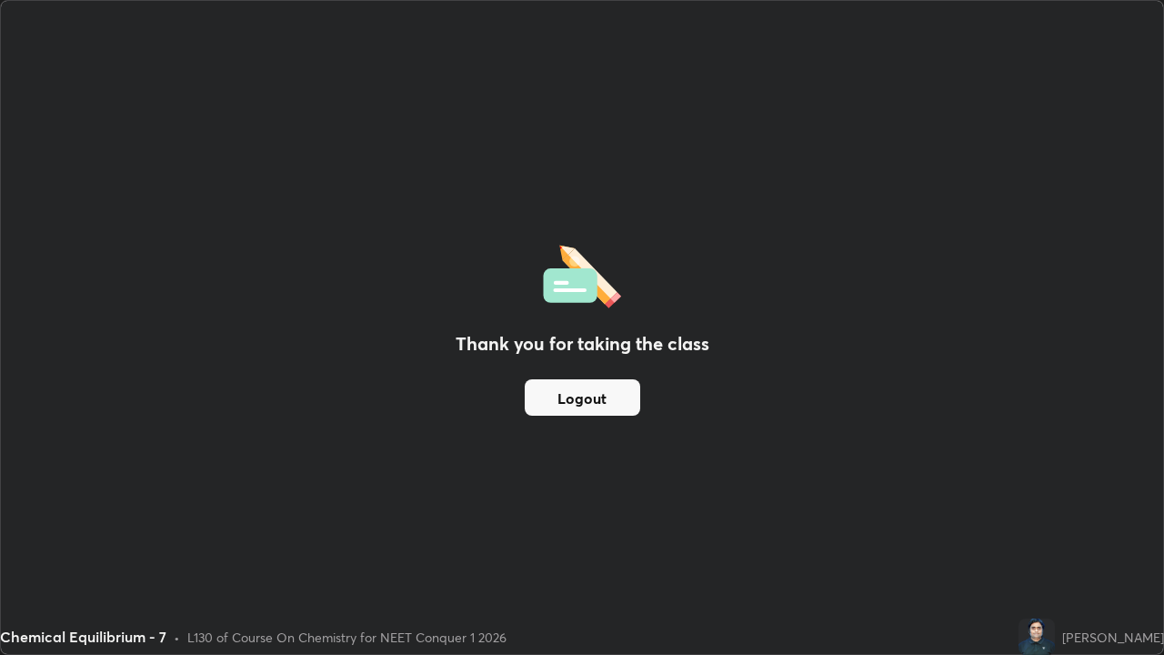
click at [605, 403] on button "Logout" at bounding box center [582, 397] width 115 height 36
